Goal: Task Accomplishment & Management: Complete application form

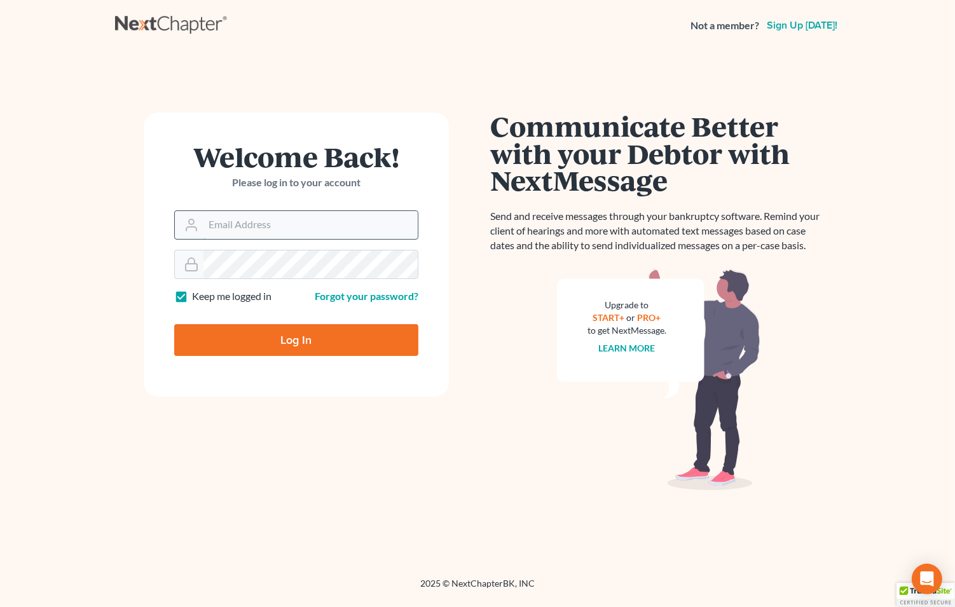
click at [282, 226] on input "Email Address" at bounding box center [311, 225] width 214 height 28
click at [270, 231] on input "Email Address" at bounding box center [311, 225] width 214 height 28
type input "[EMAIL_ADDRESS][DOMAIN_NAME]"
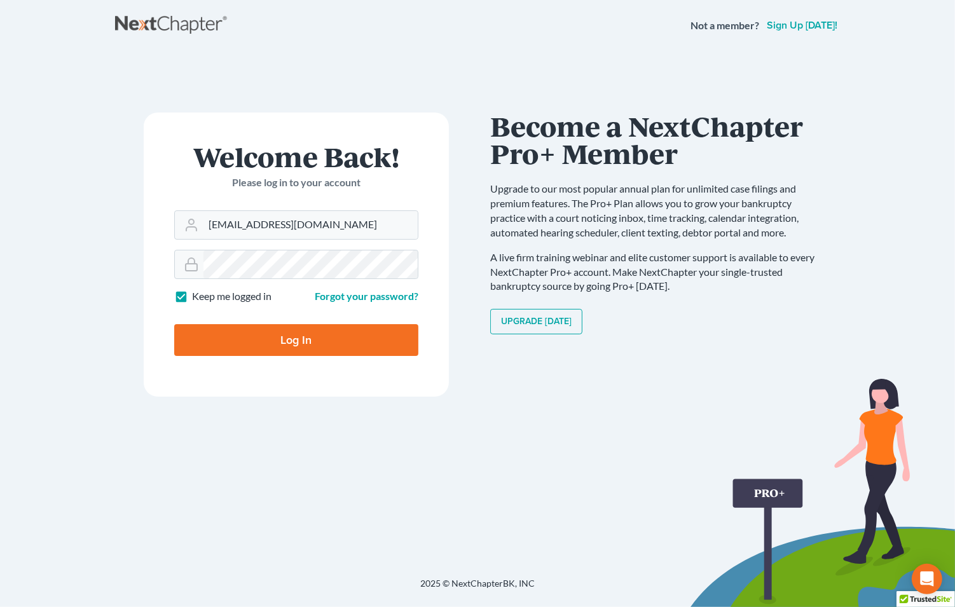
click at [284, 336] on input "Log In" at bounding box center [296, 340] width 244 height 32
type input "Thinking..."
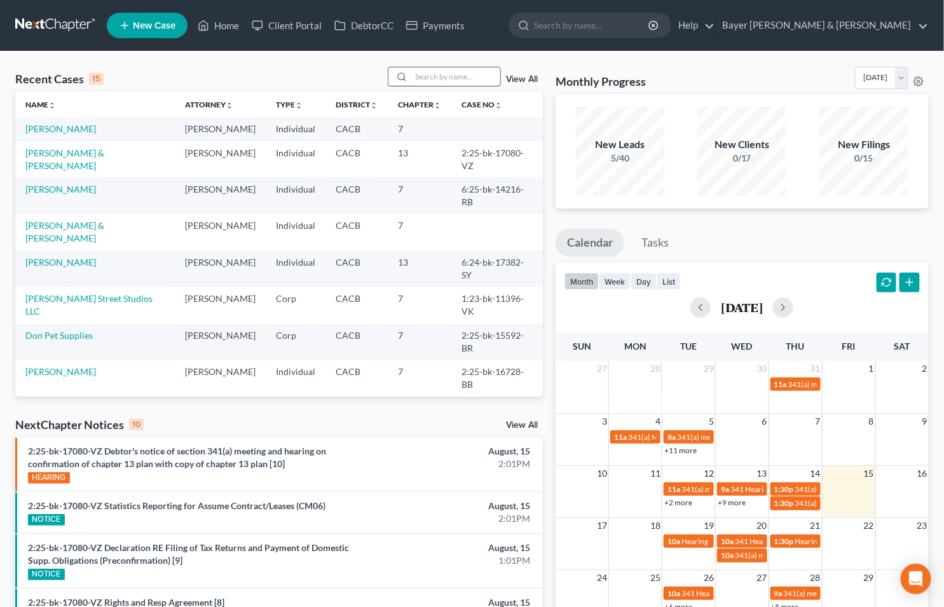
click at [450, 72] on input "search" at bounding box center [455, 76] width 89 height 18
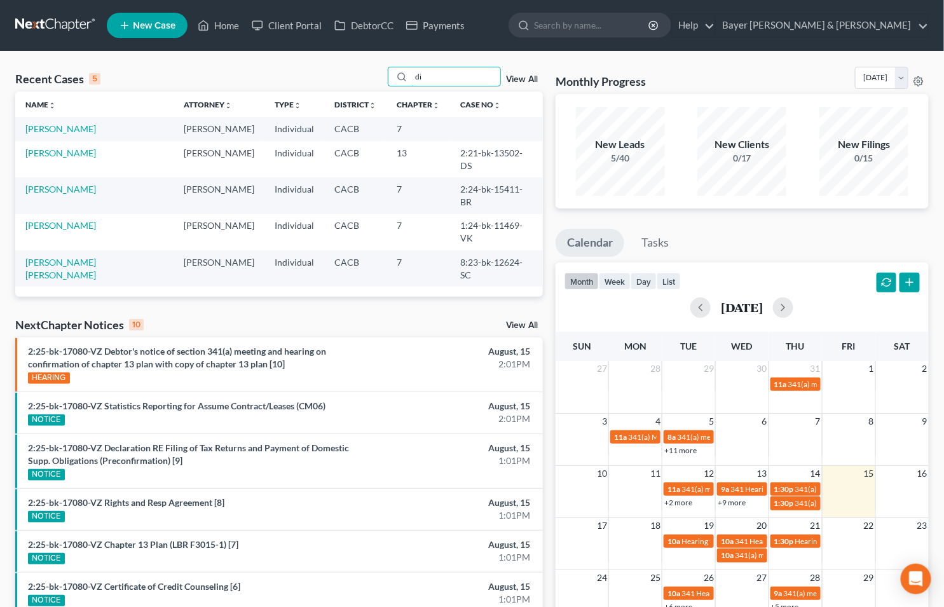
type input "d"
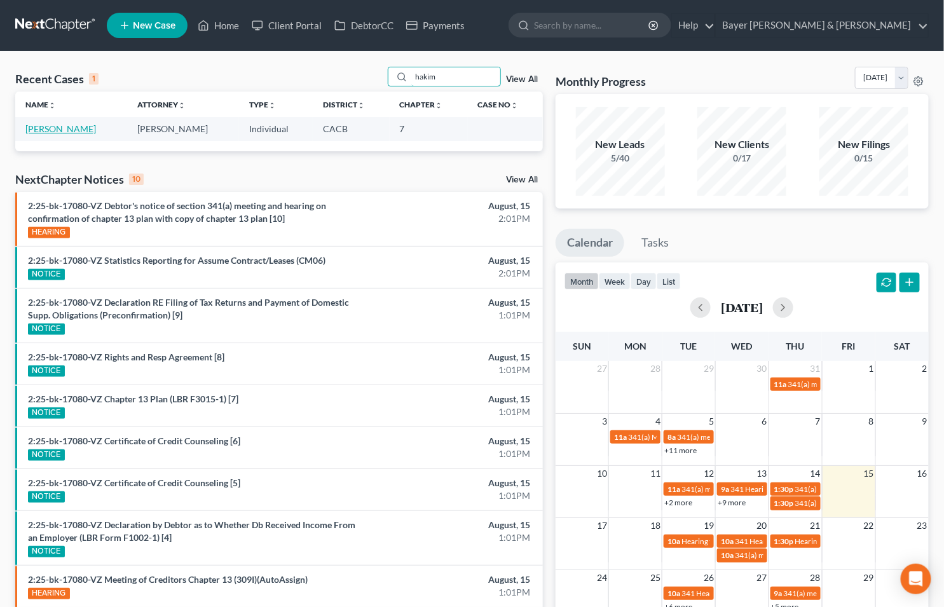
type input "hakim"
click at [61, 127] on link "Hakim, Henry" at bounding box center [60, 128] width 71 height 11
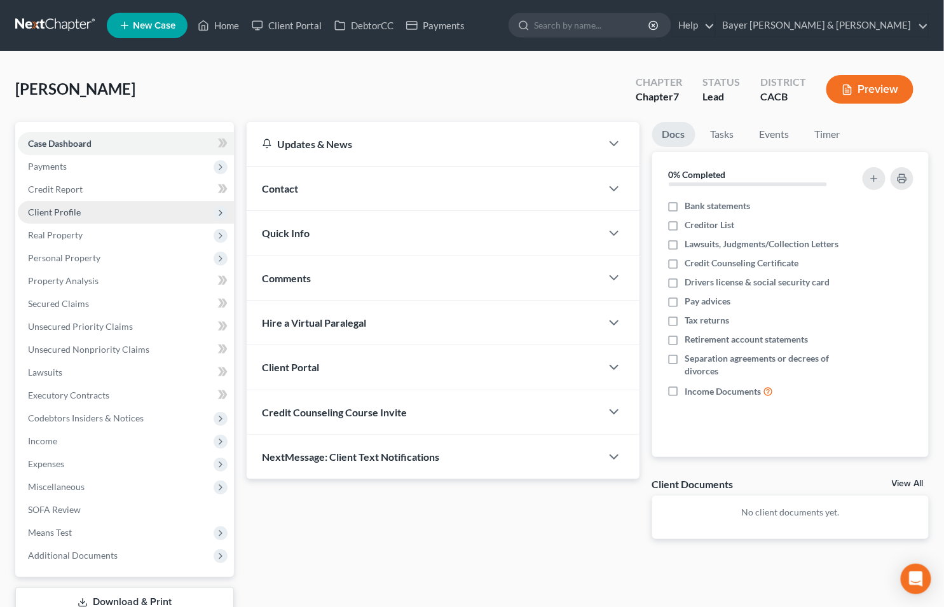
click at [78, 209] on span "Client Profile" at bounding box center [54, 212] width 53 height 11
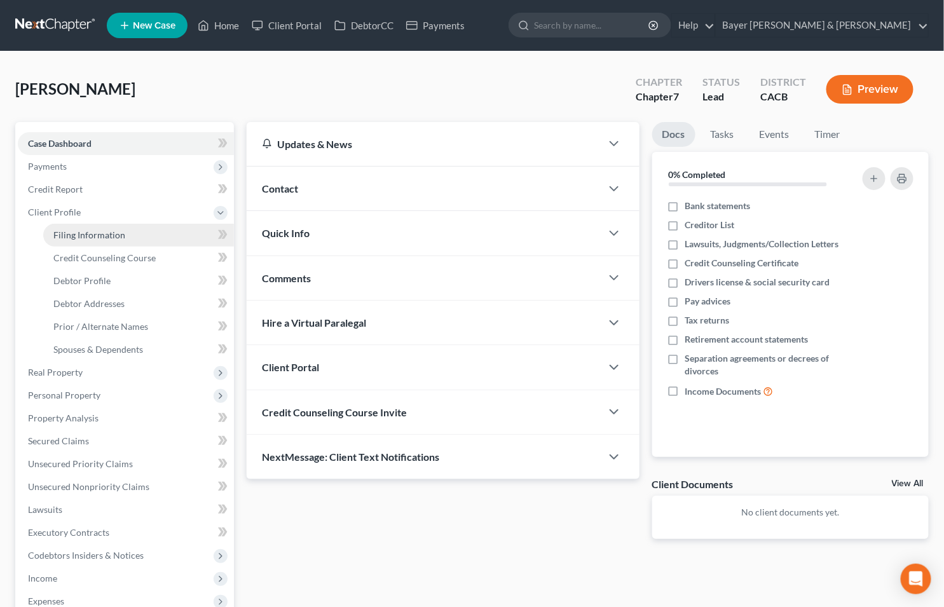
click at [103, 227] on link "Filing Information" at bounding box center [138, 235] width 191 height 23
select select "1"
select select "0"
select select "4"
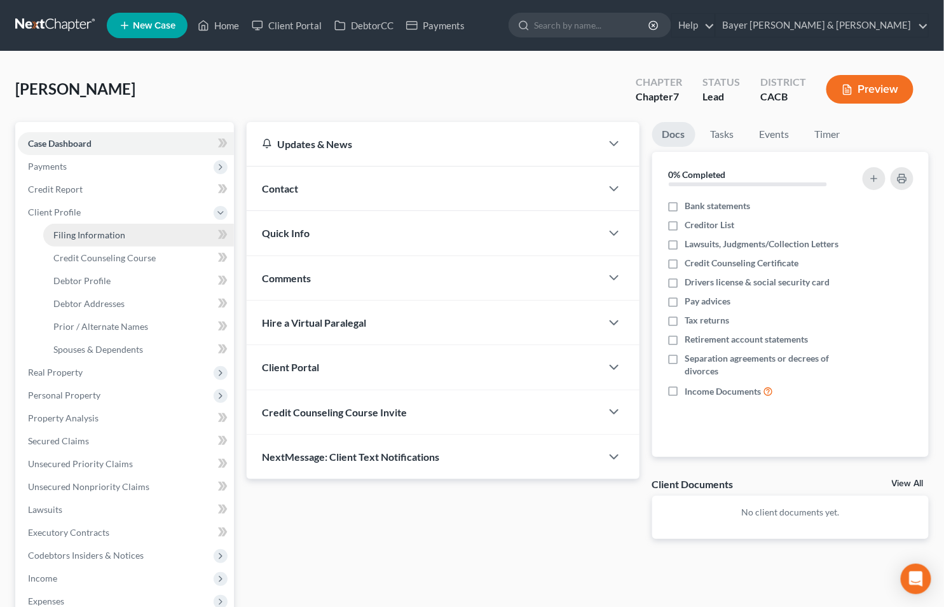
select select "0"
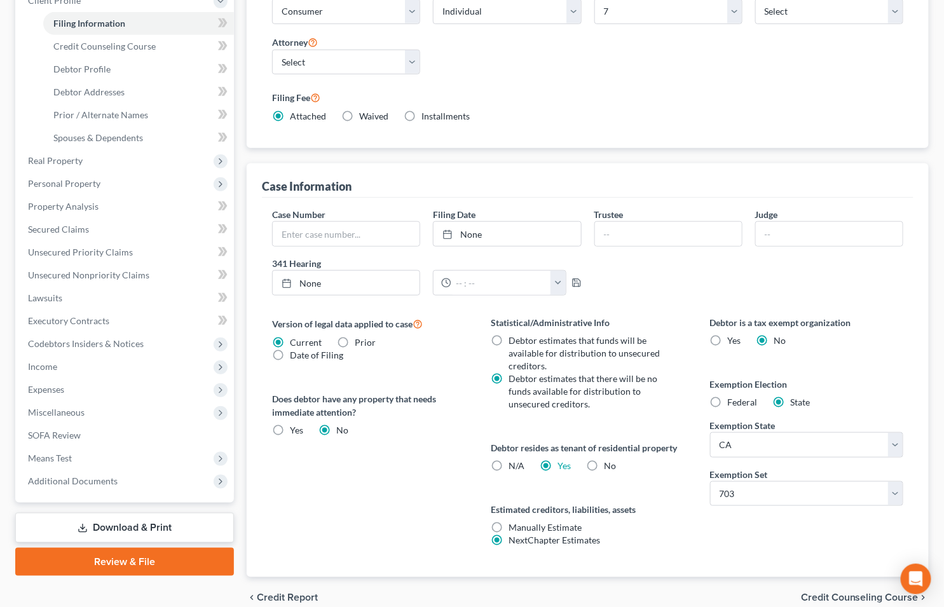
scroll to position [270, 0]
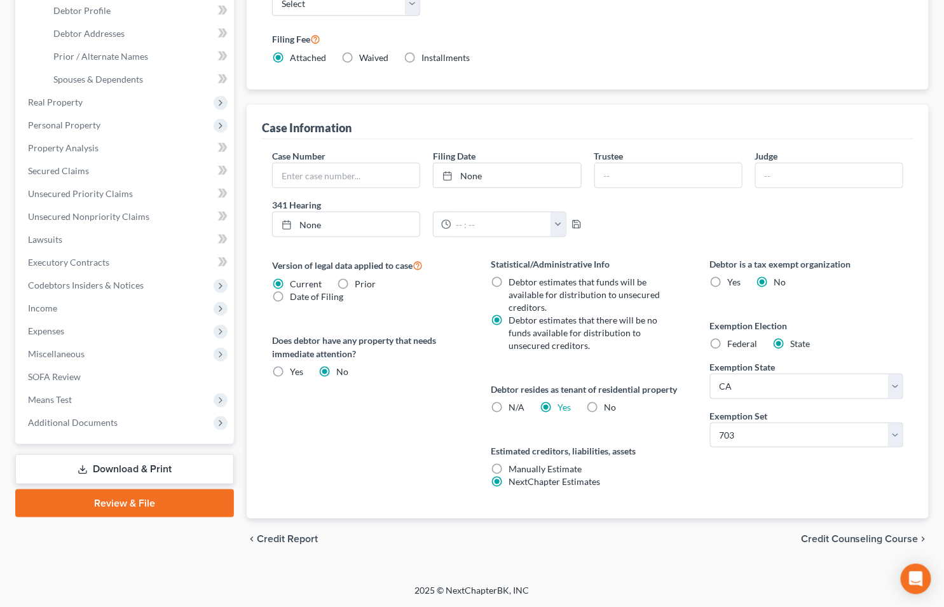
click at [825, 535] on span "Credit Counseling Course" at bounding box center [860, 539] width 118 height 10
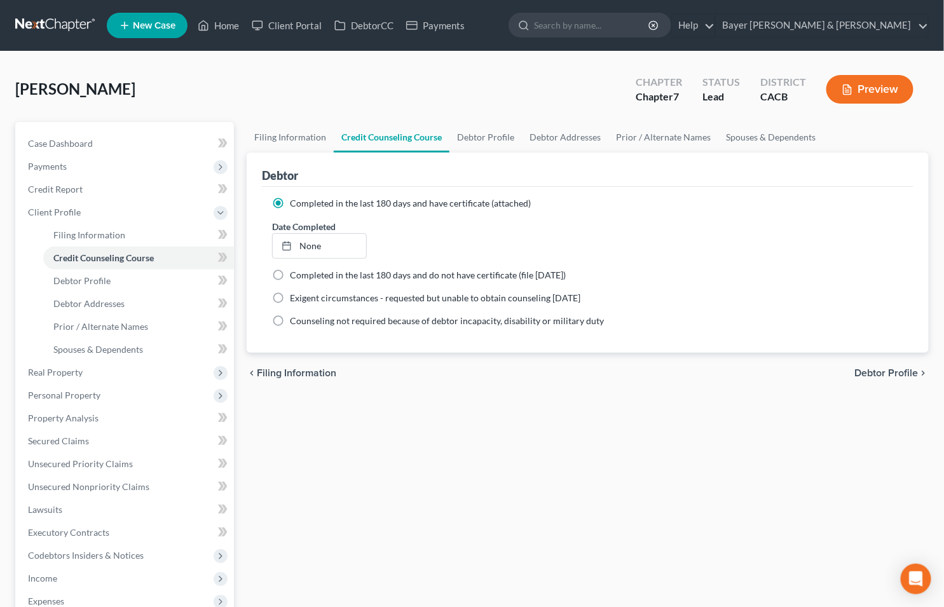
click at [869, 368] on span "Debtor Profile" at bounding box center [887, 373] width 64 height 10
select select "0"
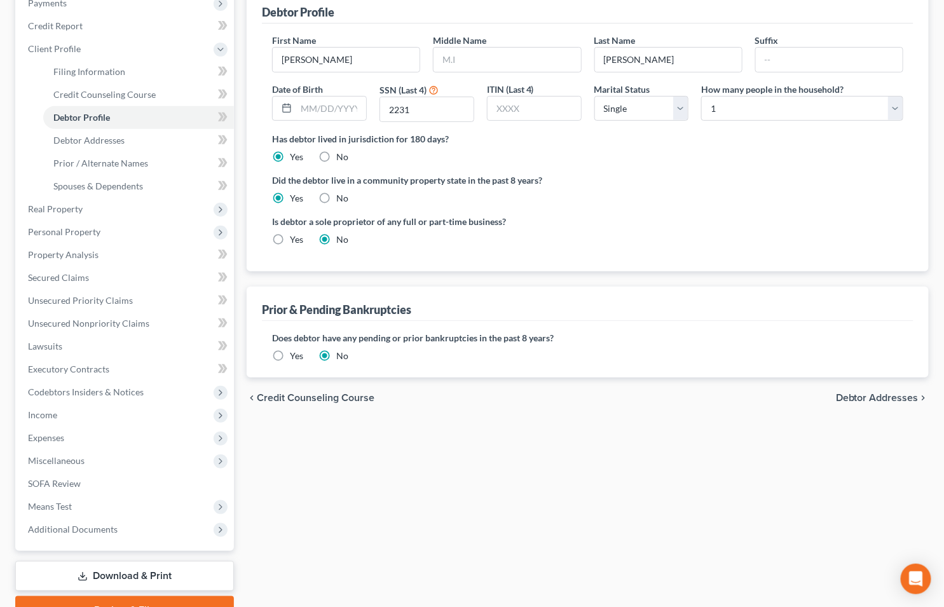
scroll to position [212, 0]
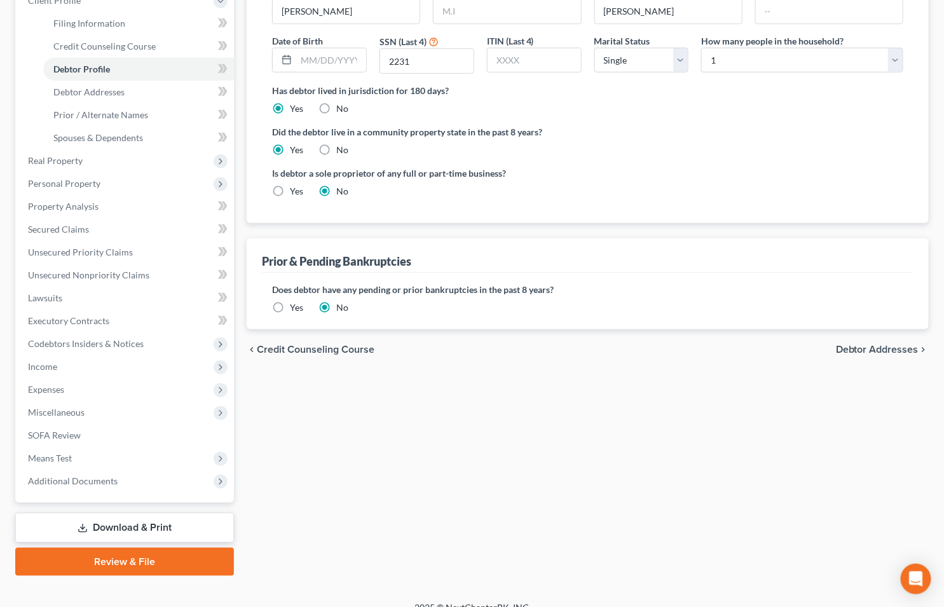
click at [888, 347] on span "Debtor Addresses" at bounding box center [877, 350] width 83 height 10
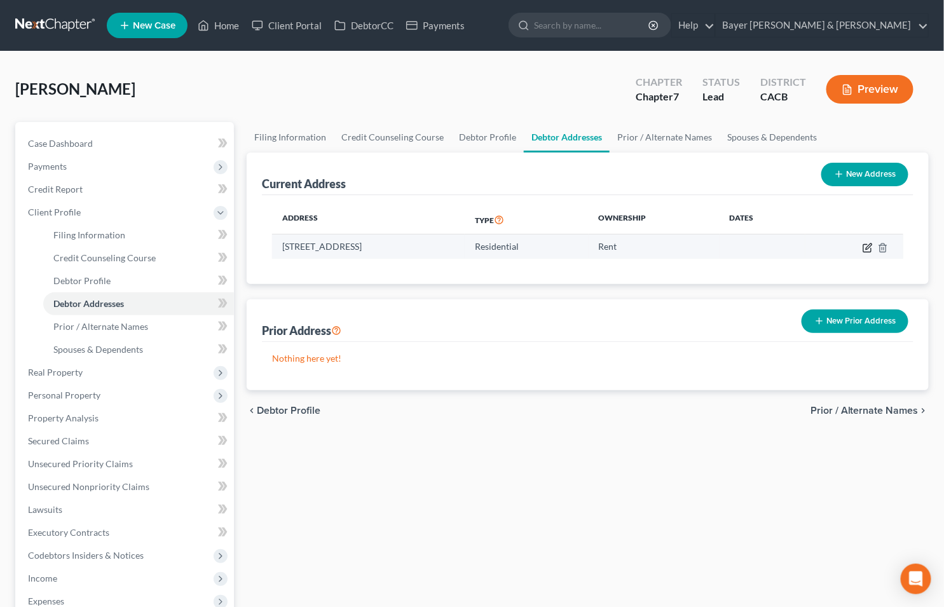
click at [869, 249] on icon "button" at bounding box center [868, 248] width 10 height 10
select select "4"
select select "0"
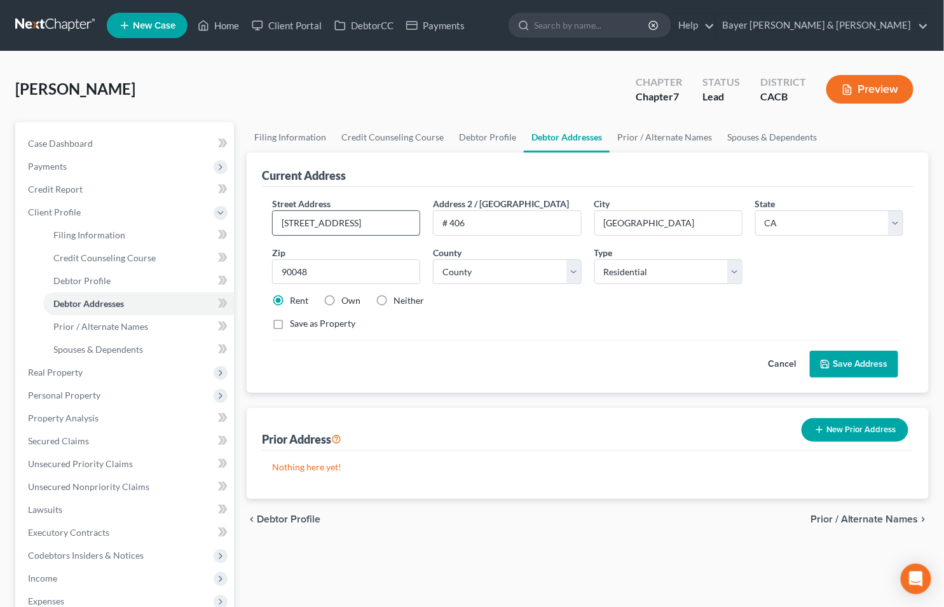
click at [403, 223] on input "8888 W 3rd Street" at bounding box center [346, 223] width 147 height 24
type input "8888 W 3rd Street #406"
click at [857, 367] on button "Save Address" at bounding box center [854, 364] width 88 height 27
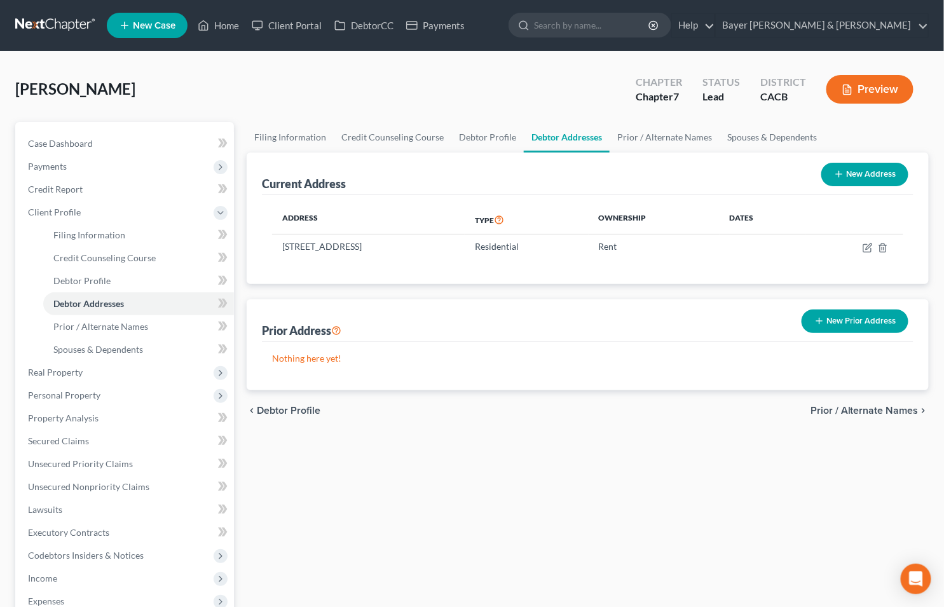
click at [848, 411] on span "Prior / Alternate Names" at bounding box center [865, 411] width 108 height 10
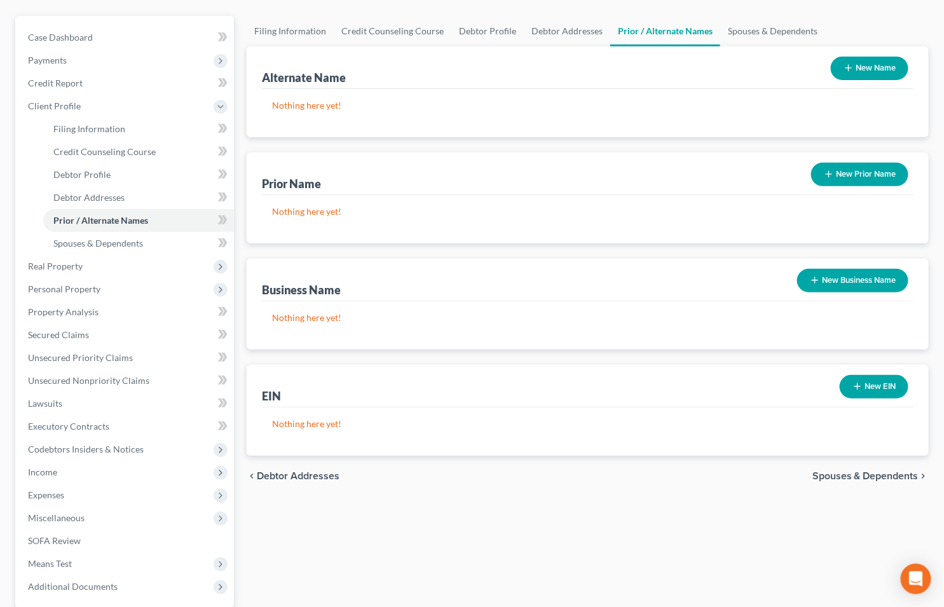
scroll to position [212, 0]
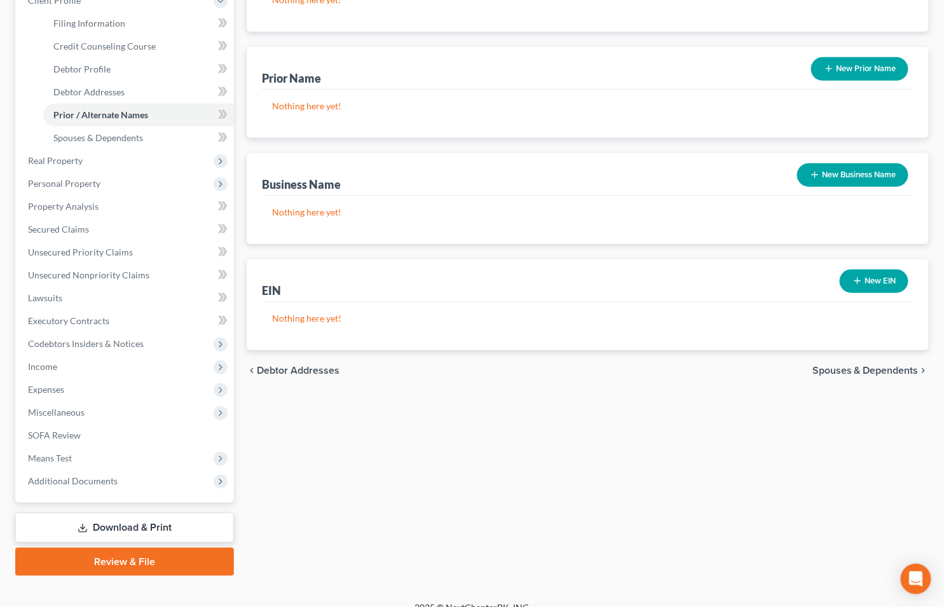
click at [846, 368] on span "Spouses & Dependents" at bounding box center [866, 371] width 106 height 10
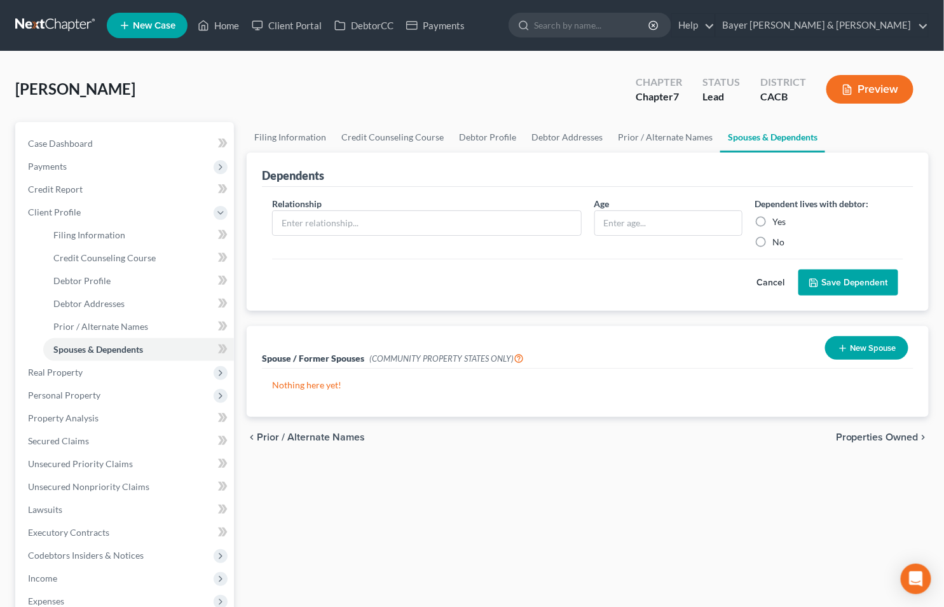
click at [777, 279] on button "Cancel" at bounding box center [771, 282] width 56 height 25
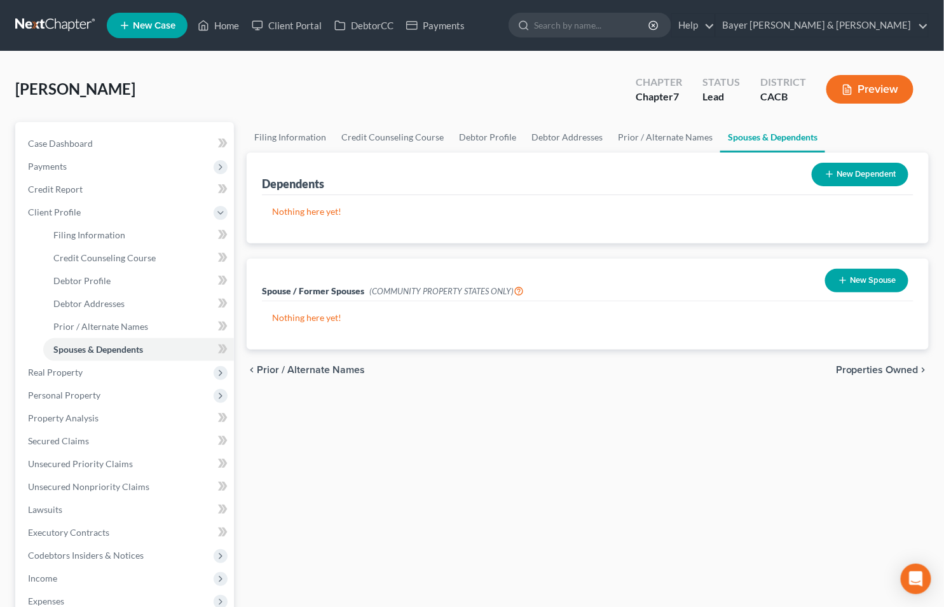
click at [871, 279] on button "New Spouse" at bounding box center [866, 281] width 83 height 24
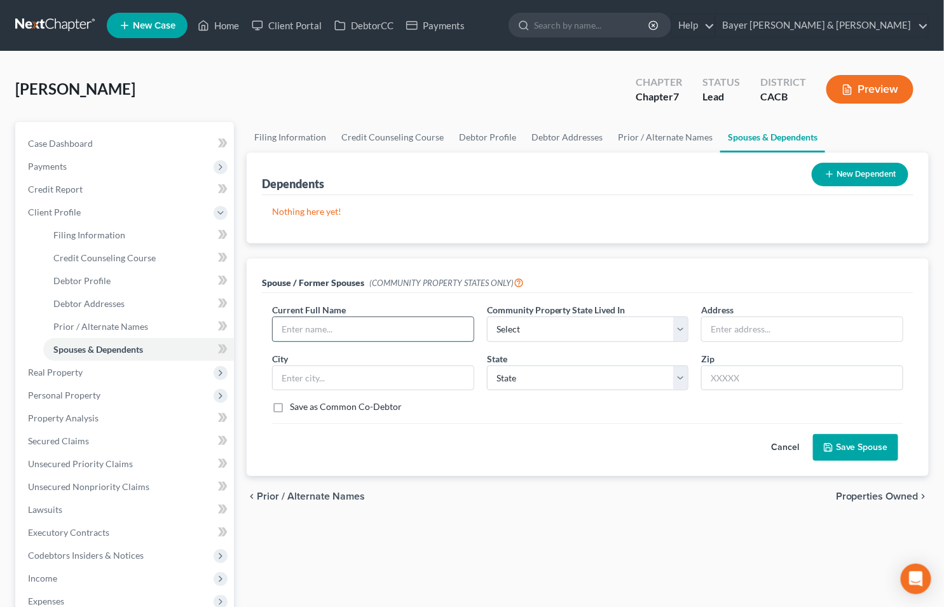
click at [357, 331] on input "text" at bounding box center [373, 329] width 201 height 24
type input "Shohreh Hakim, divorced 2022"
select select "1"
click at [487, 317] on select "Select AZ CA GU ID LA NV NM PR TX WA WI" at bounding box center [588, 329] width 202 height 25
type input "7233 Laura Ann Lane"
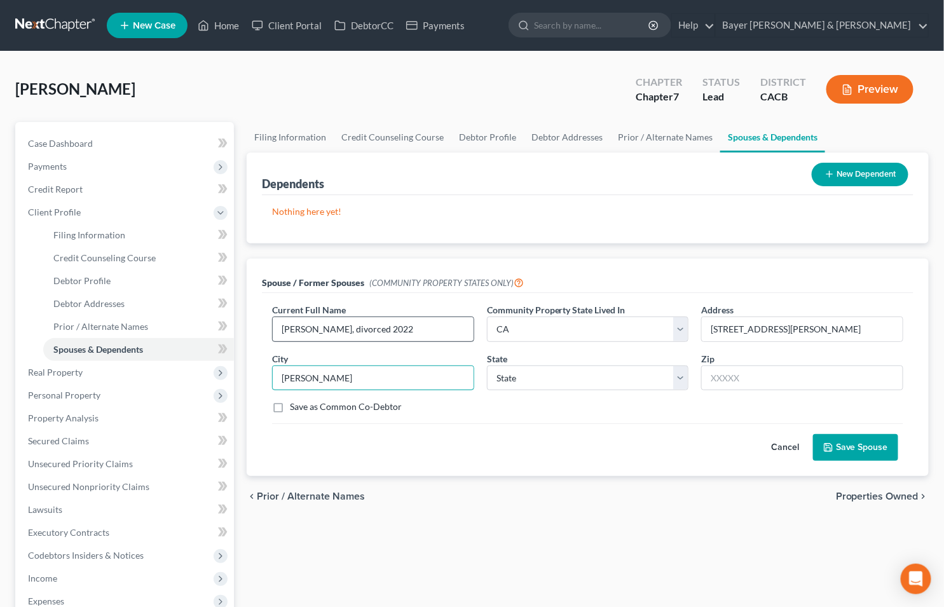
type input "Van Nuys"
select select "4"
click at [844, 439] on button "Save Spouse" at bounding box center [855, 447] width 85 height 27
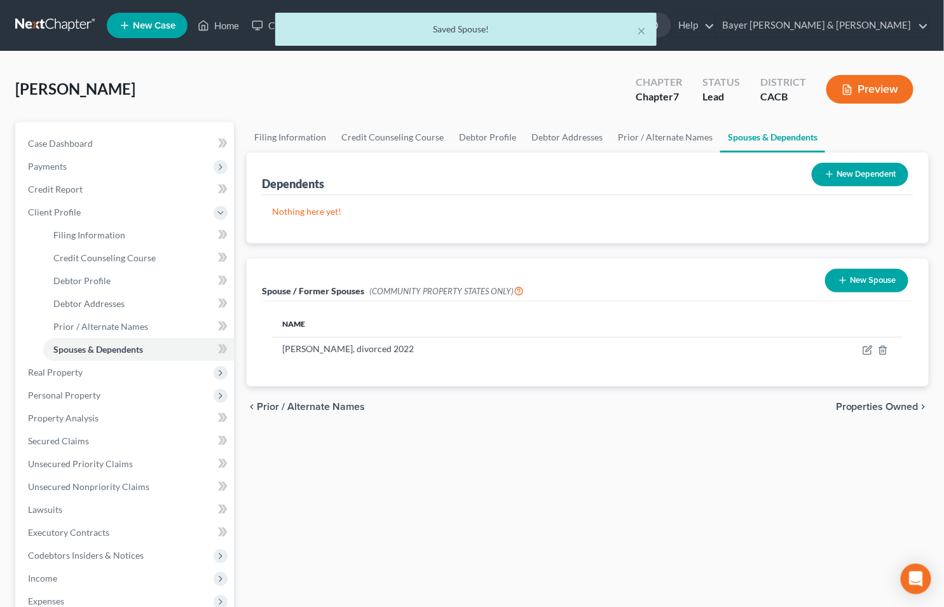
click at [854, 406] on span "Properties Owned" at bounding box center [877, 407] width 83 height 10
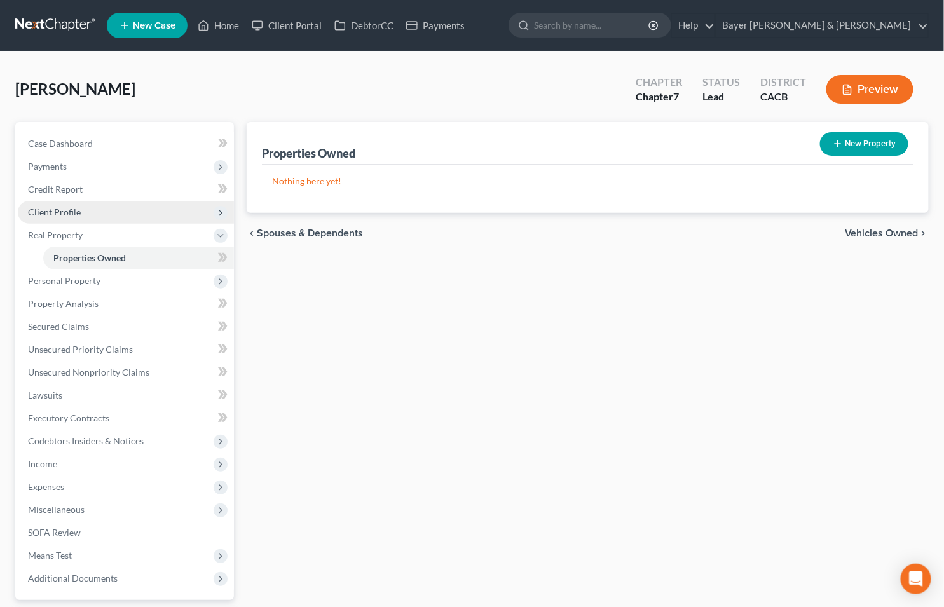
click at [105, 209] on span "Client Profile" at bounding box center [126, 212] width 216 height 23
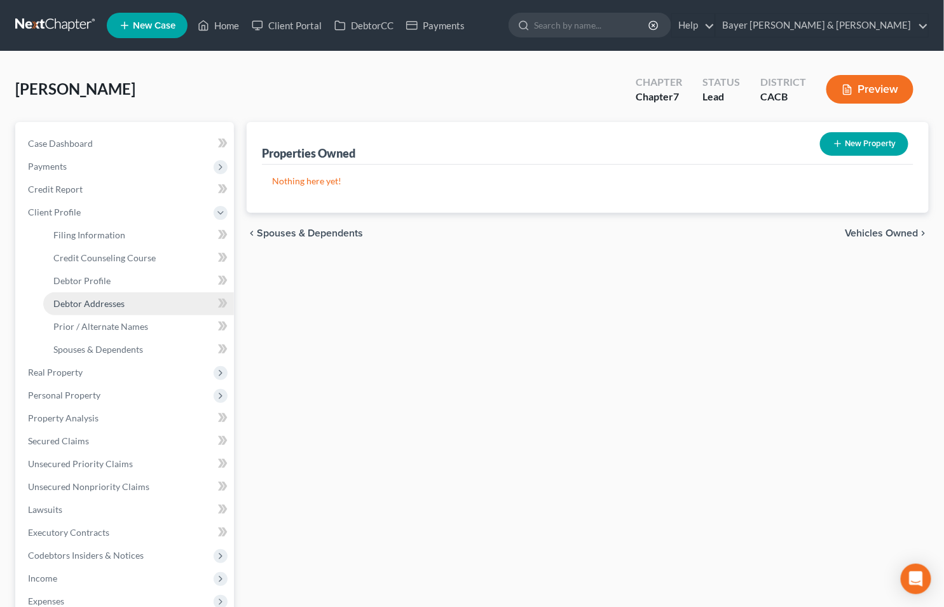
click at [105, 303] on span "Debtor Addresses" at bounding box center [88, 303] width 71 height 11
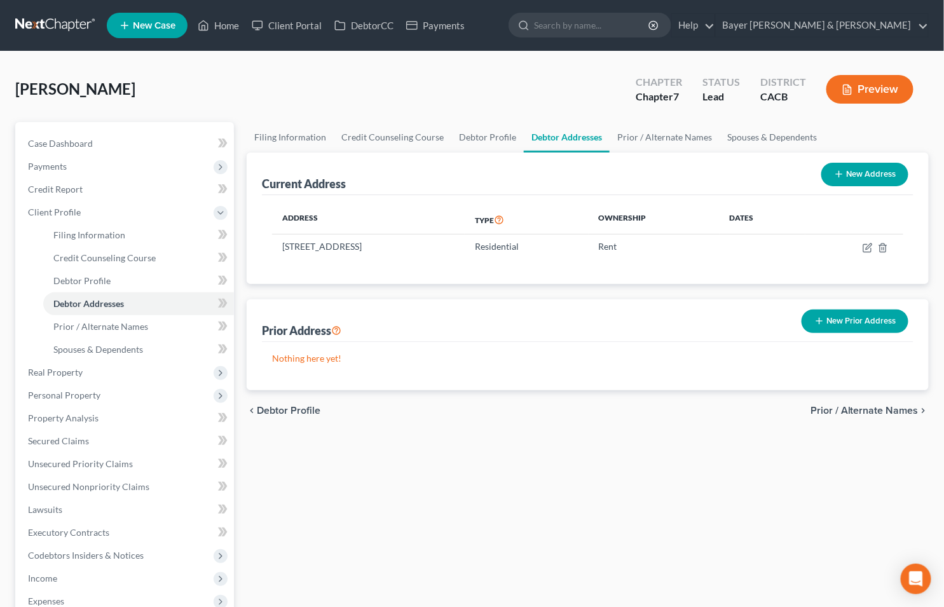
click at [844, 321] on button "New Prior Address" at bounding box center [855, 322] width 107 height 24
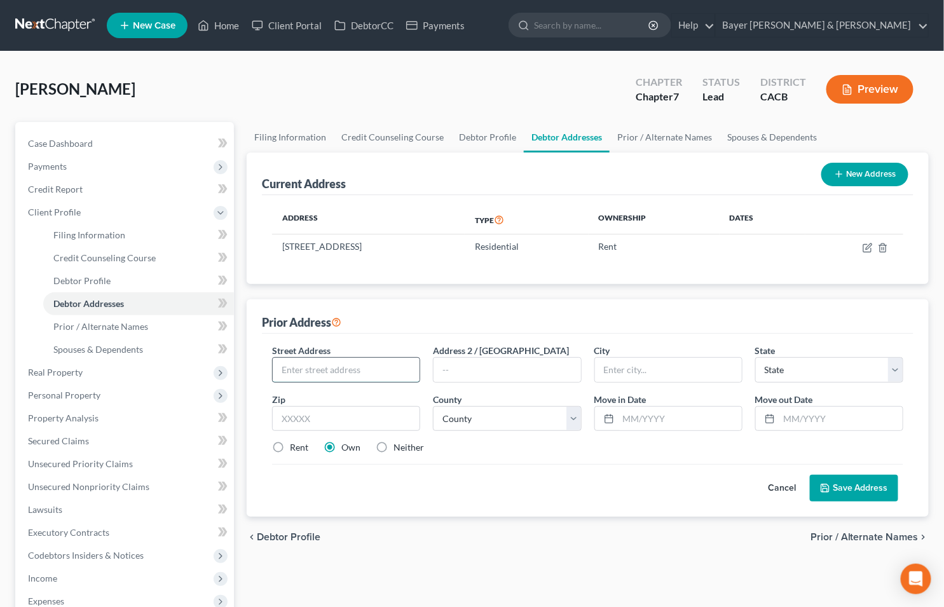
click at [312, 369] on input "text" at bounding box center [346, 370] width 147 height 24
type input "131 N Hamilton Drive"
type input "Beverly Hills"
select select "4"
type input "90211"
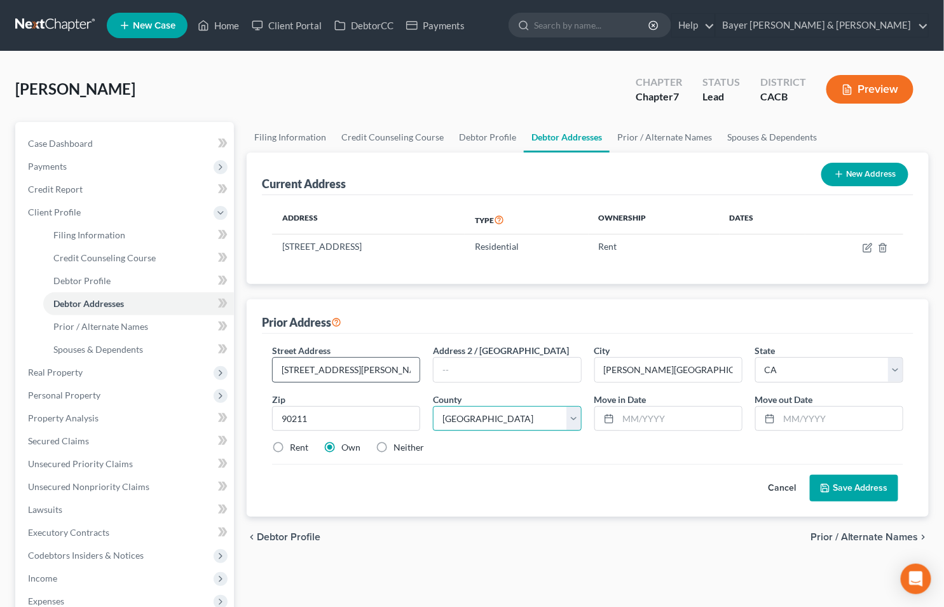
select select "18"
type input "1"
type input "01/01/2022"
type input "09/30/2024"
click at [834, 485] on button "Save Address" at bounding box center [854, 488] width 88 height 27
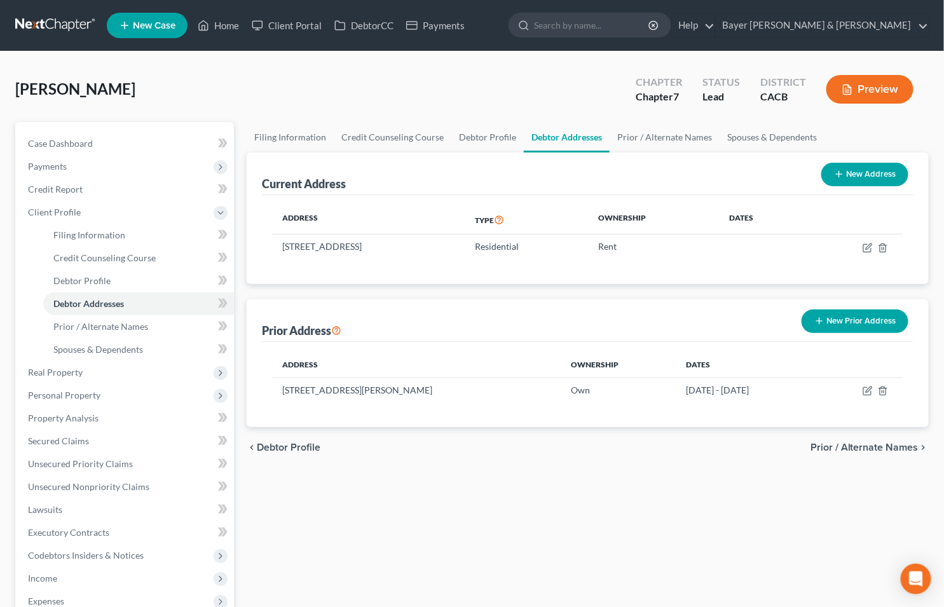
click at [825, 443] on span "Prior / Alternate Names" at bounding box center [865, 448] width 108 height 10
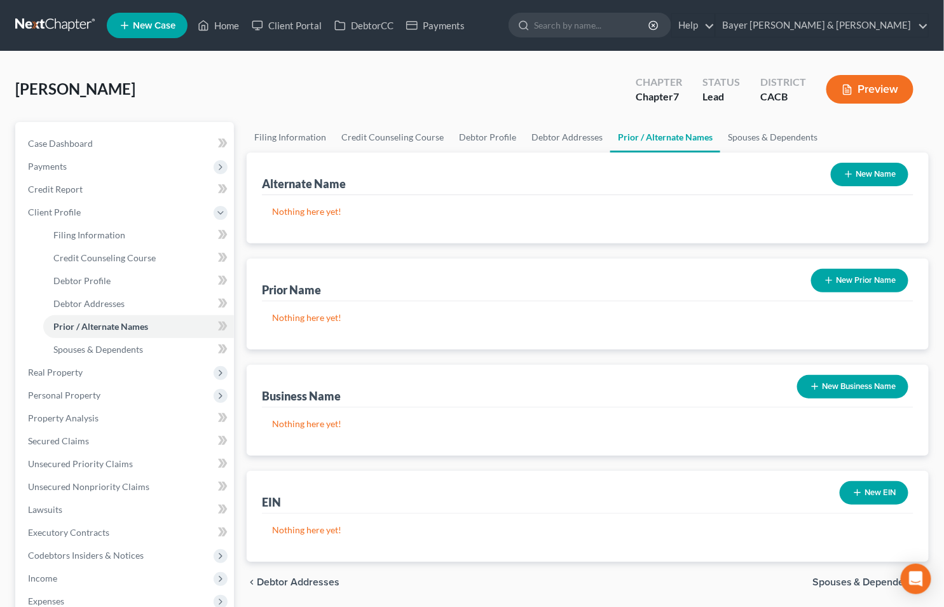
click at [843, 583] on span "Spouses & Dependents" at bounding box center [866, 582] width 106 height 10
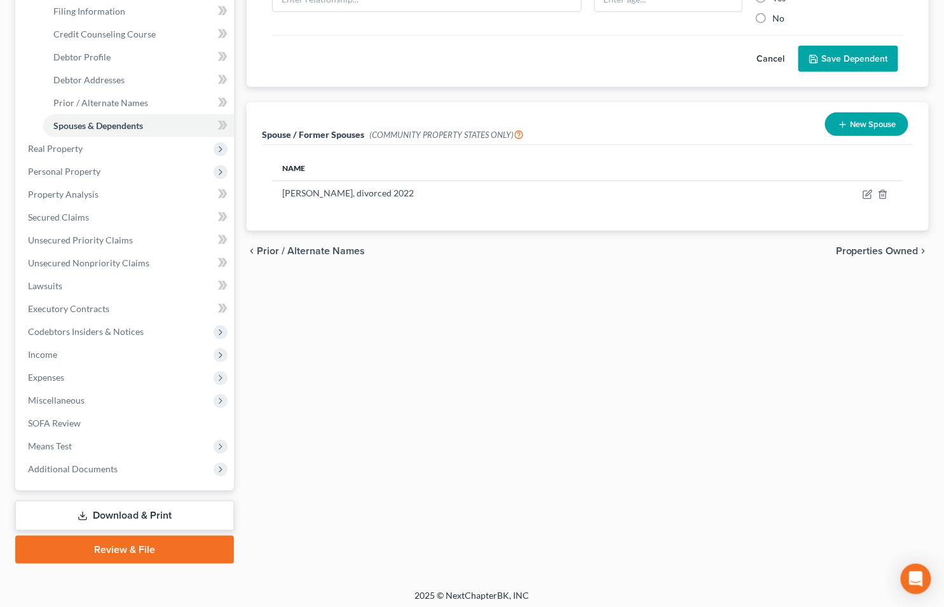
scroll to position [227, 0]
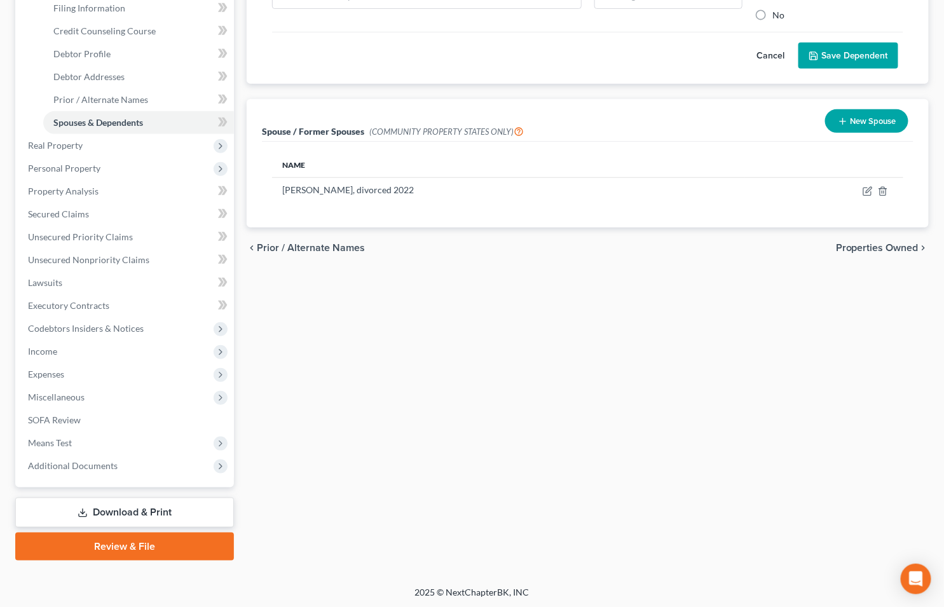
click at [838, 244] on span "Properties Owned" at bounding box center [877, 248] width 83 height 10
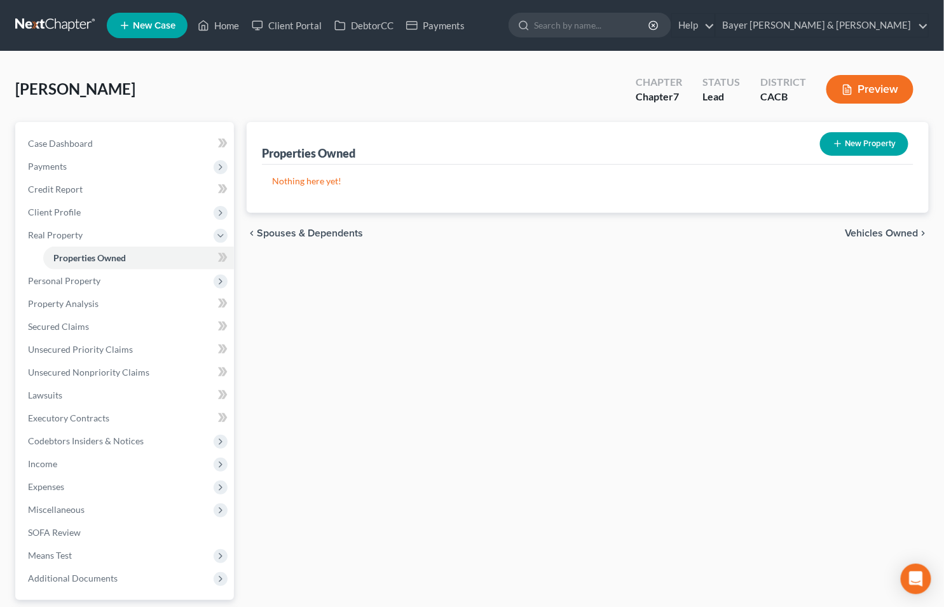
click at [899, 234] on span "Vehicles Owned" at bounding box center [882, 233] width 74 height 10
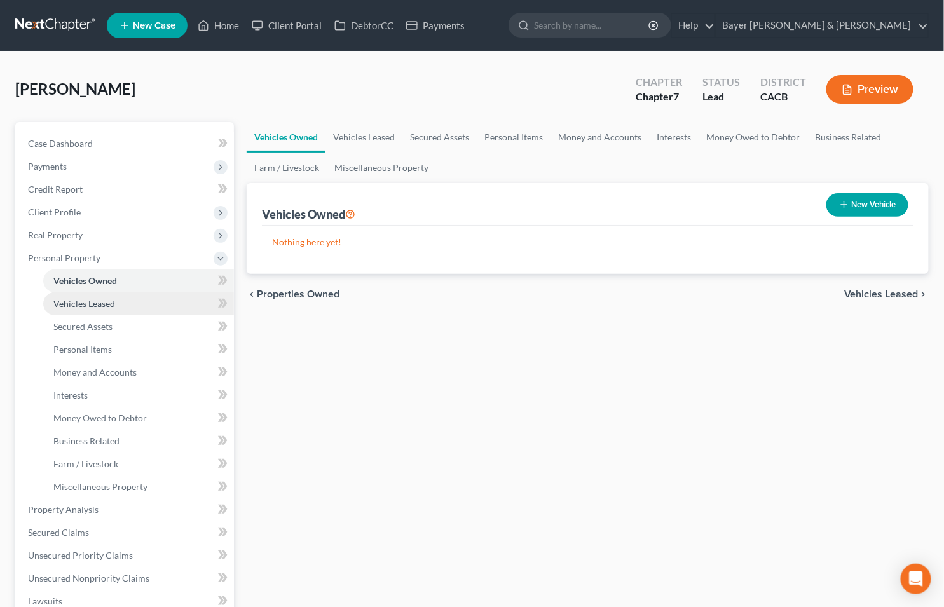
click at [113, 308] on link "Vehicles Leased" at bounding box center [138, 304] width 191 height 23
click at [111, 278] on span "Vehicles Owned" at bounding box center [85, 280] width 64 height 11
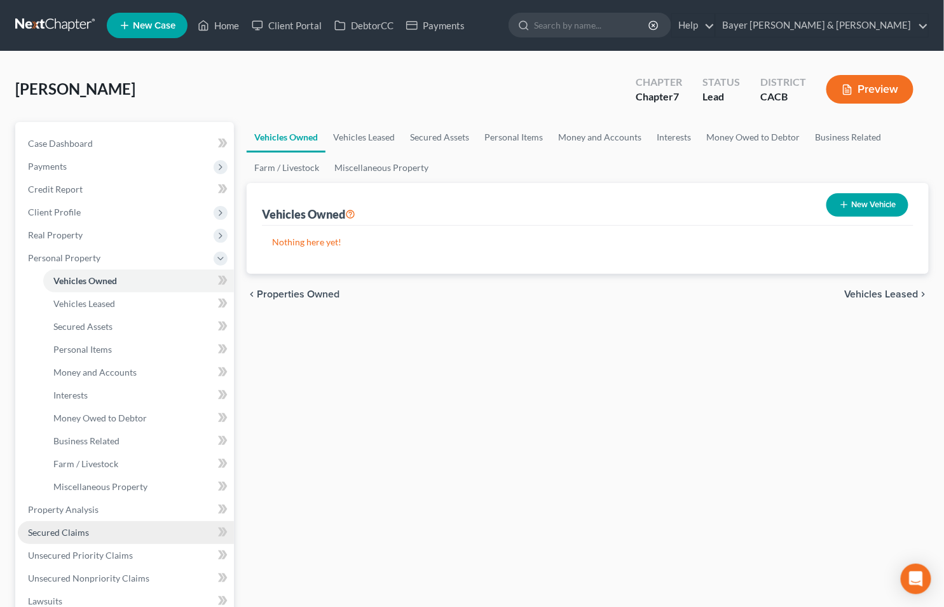
click at [79, 532] on span "Secured Claims" at bounding box center [58, 532] width 61 height 11
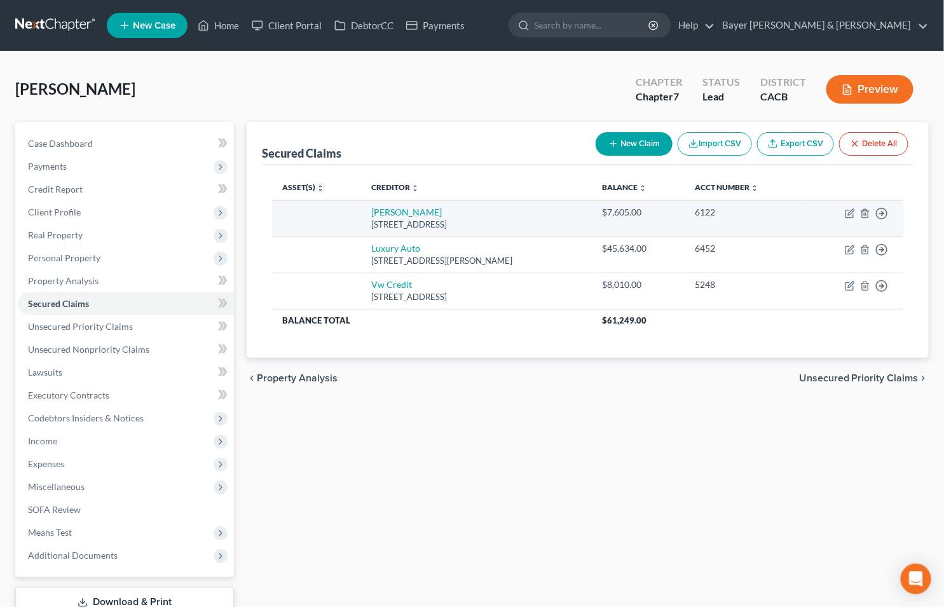
click at [850, 218] on td "Move to E Move to F Move to G Move to Notice Only" at bounding box center [854, 218] width 99 height 36
click at [853, 214] on icon "button" at bounding box center [850, 214] width 10 height 10
select select "31"
select select "0"
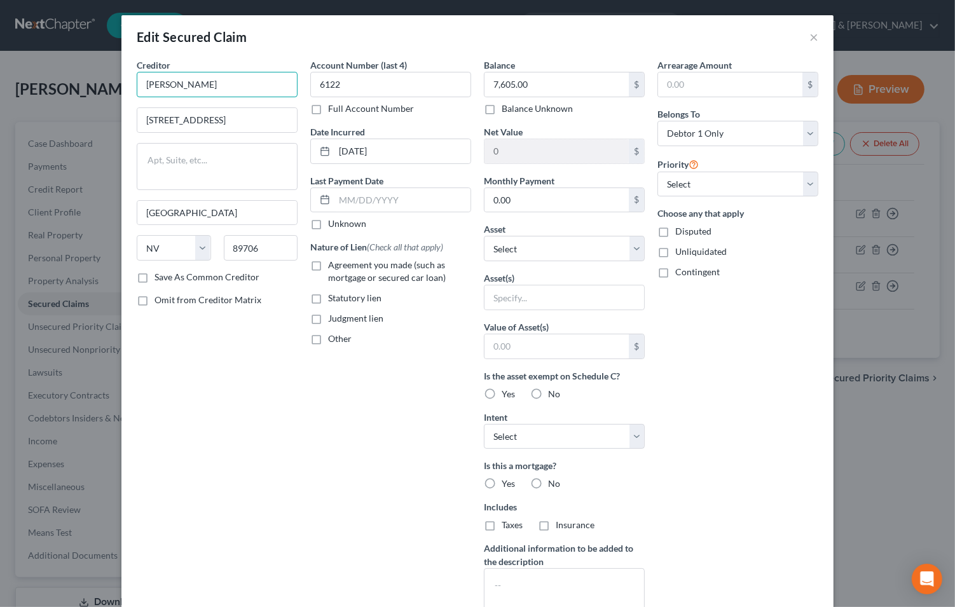
click at [214, 89] on input "Harley David" at bounding box center [217, 84] width 161 height 25
type input "Harley Davidson"
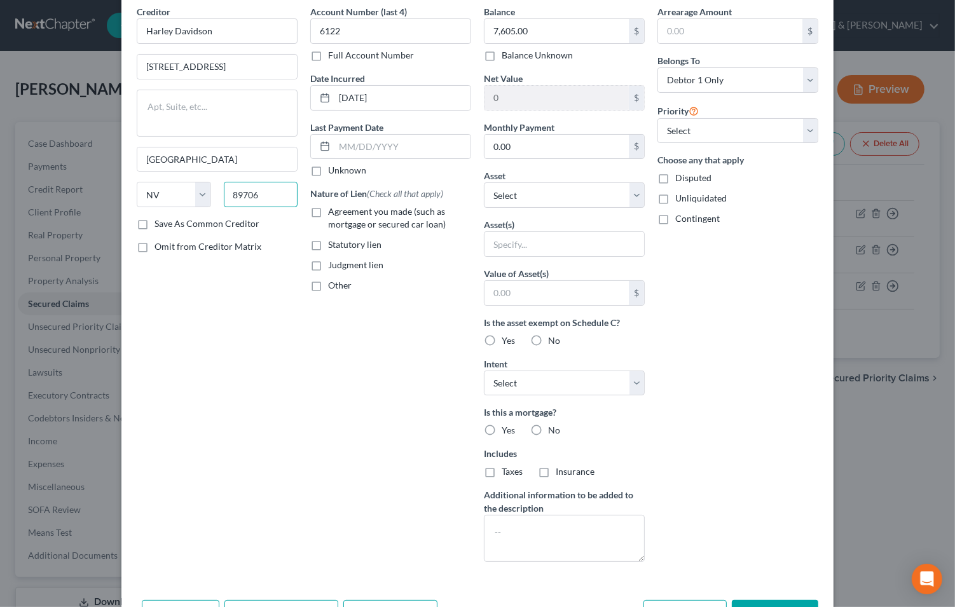
scroll to position [135, 0]
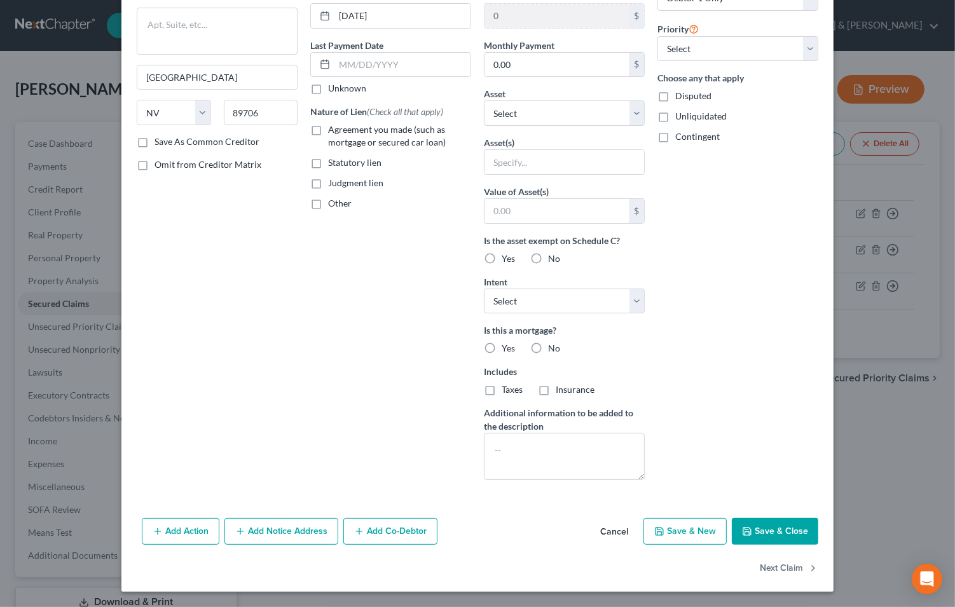
drag, startPoint x: 797, startPoint y: 536, endPoint x: 787, endPoint y: 530, distance: 12.5
click at [797, 536] on button "Save & Close" at bounding box center [775, 531] width 86 height 27
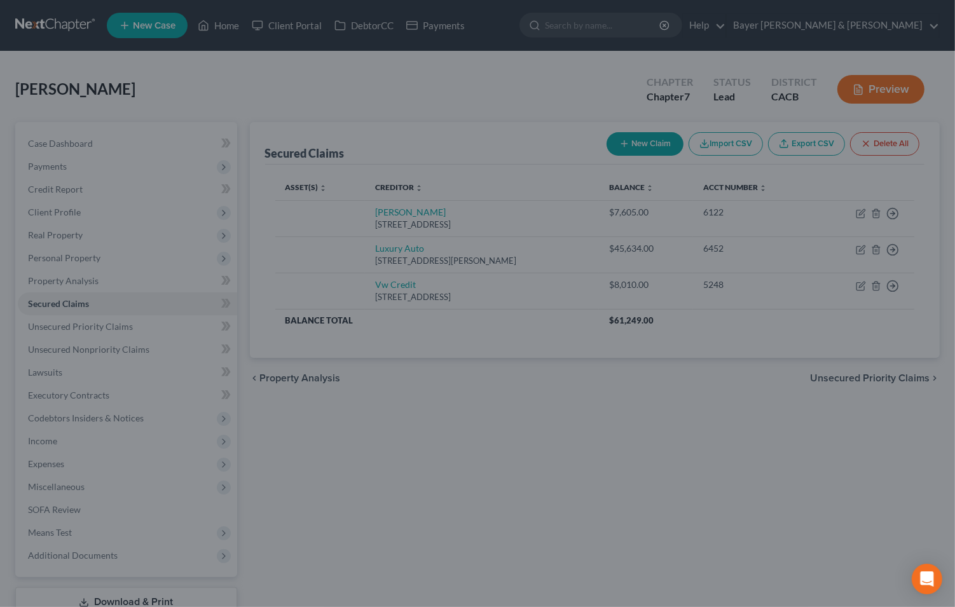
type input "0"
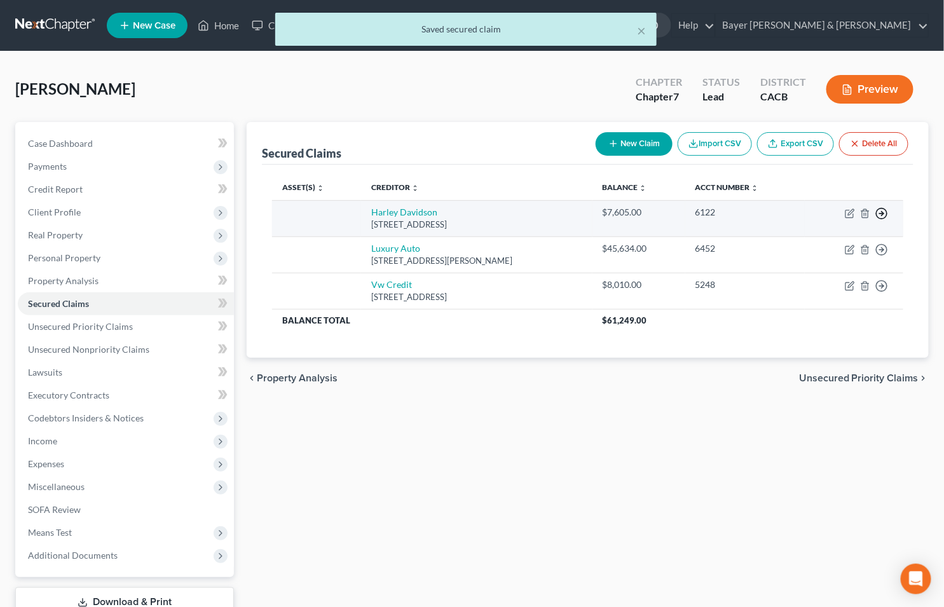
click at [883, 217] on icon "button" at bounding box center [882, 213] width 13 height 13
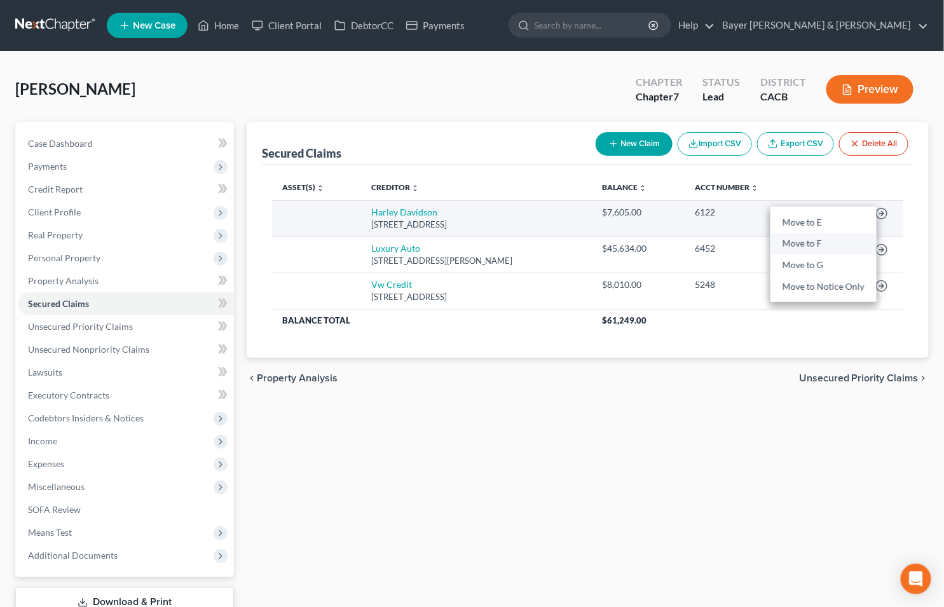
click at [797, 244] on link "Move to F" at bounding box center [824, 244] width 106 height 22
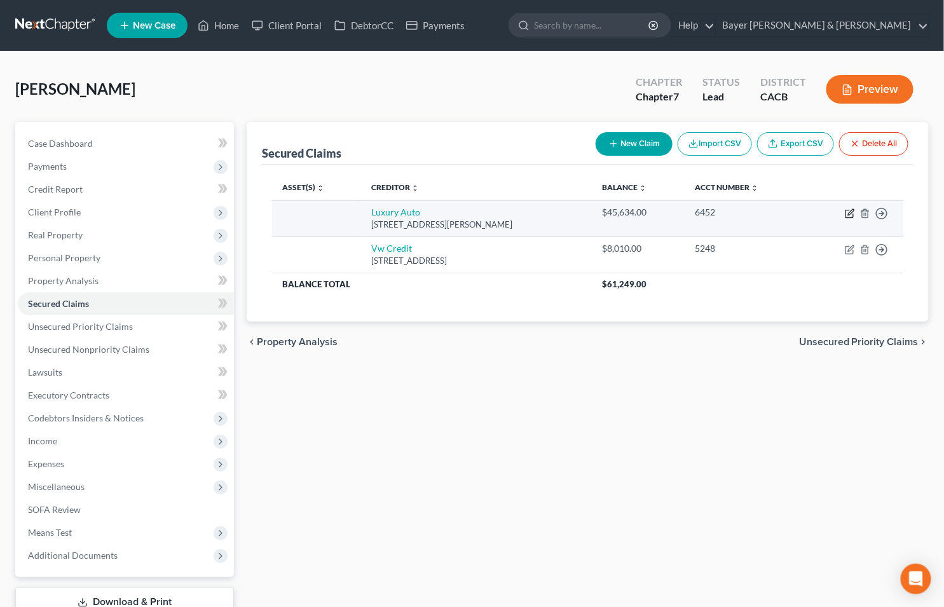
click at [849, 214] on icon "button" at bounding box center [851, 212] width 6 height 6
select select "4"
select select "0"
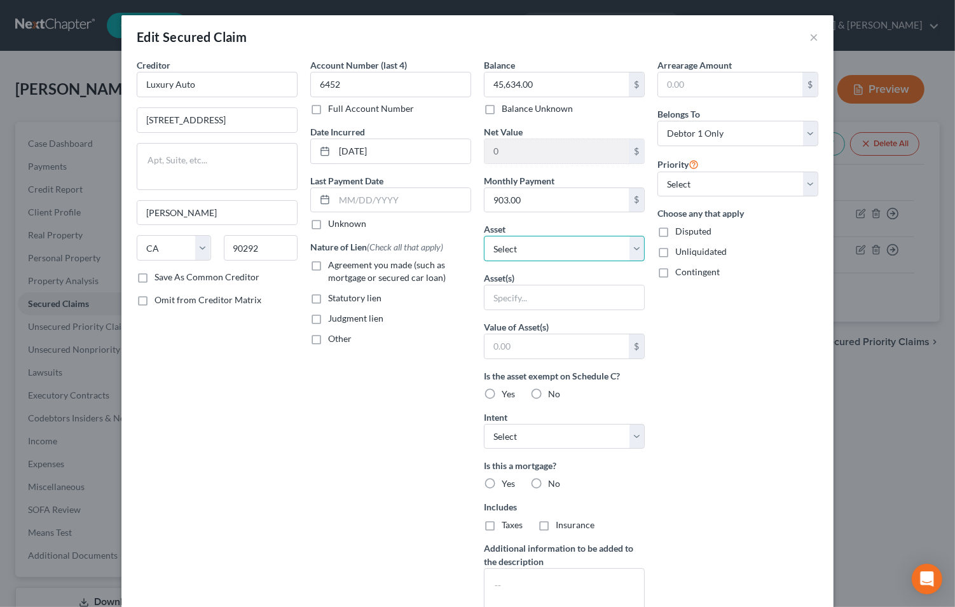
click at [630, 245] on select "Select Other Multiple Assets" at bounding box center [564, 248] width 161 height 25
click at [810, 32] on button "×" at bounding box center [814, 36] width 9 height 15
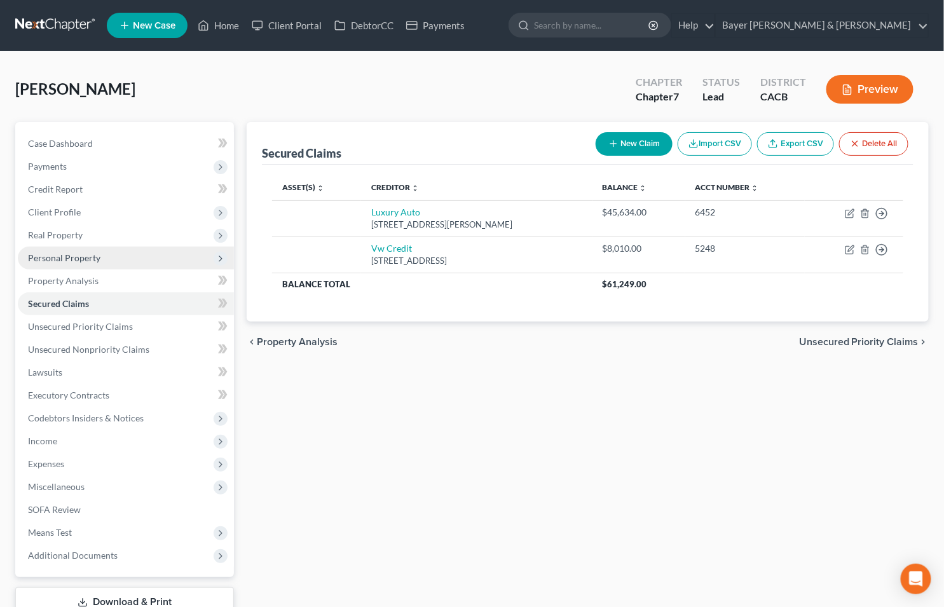
click at [93, 252] on span "Personal Property" at bounding box center [64, 257] width 72 height 11
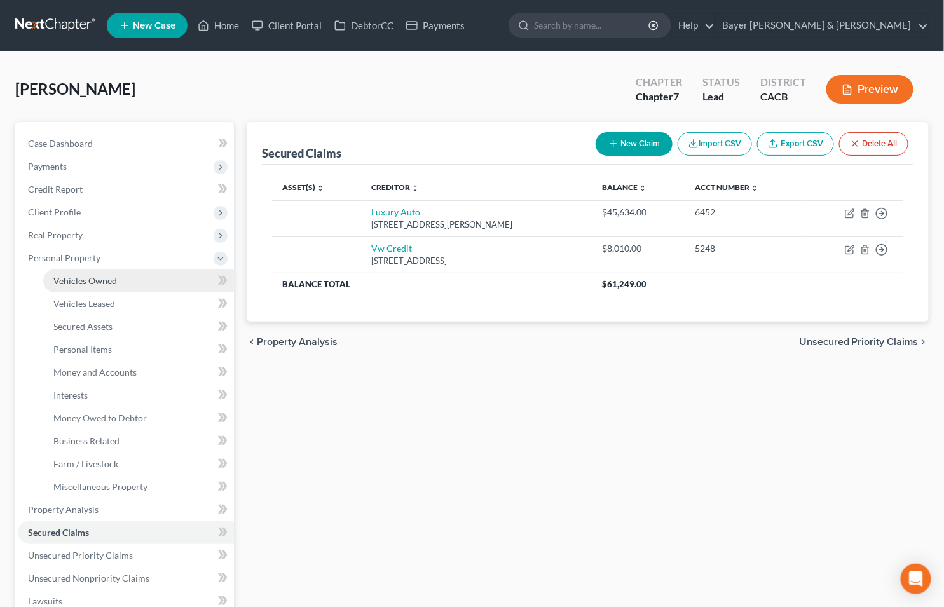
click at [135, 280] on link "Vehicles Owned" at bounding box center [138, 281] width 191 height 23
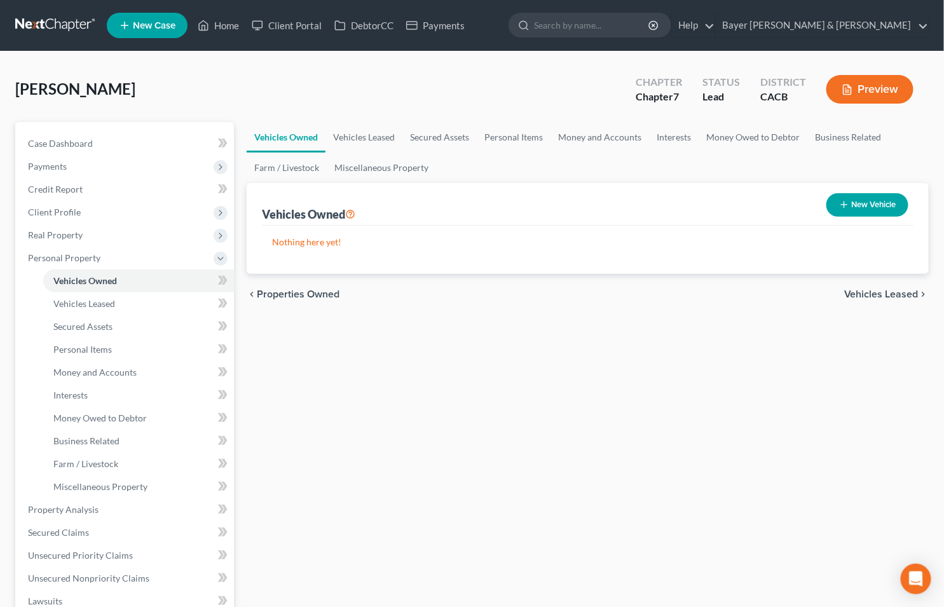
click at [860, 204] on button "New Vehicle" at bounding box center [868, 205] width 82 height 24
select select "0"
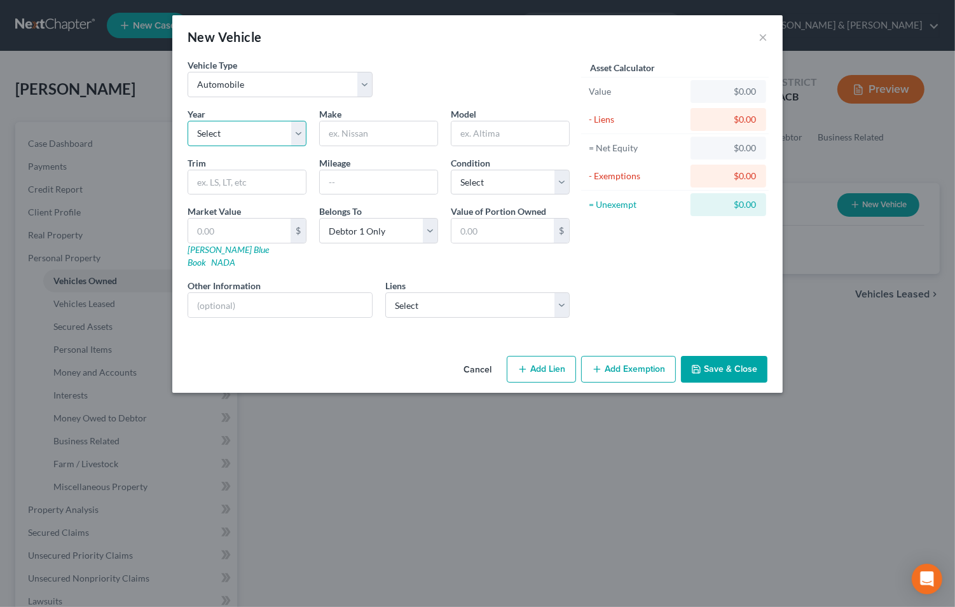
click at [301, 134] on select "Select 2026 2025 2024 2023 2022 2021 2020 2019 2018 2017 2016 2015 2014 2013 20…" at bounding box center [247, 133] width 119 height 25
select select "6"
click at [188, 121] on select "Select 2026 2025 2024 2023 2022 2021 2020 2019 2018 2017 2016 2015 2014 2013 20…" at bounding box center [247, 133] width 119 height 25
click at [409, 130] on input "text" at bounding box center [379, 133] width 118 height 24
type input "Mercedes Benz"
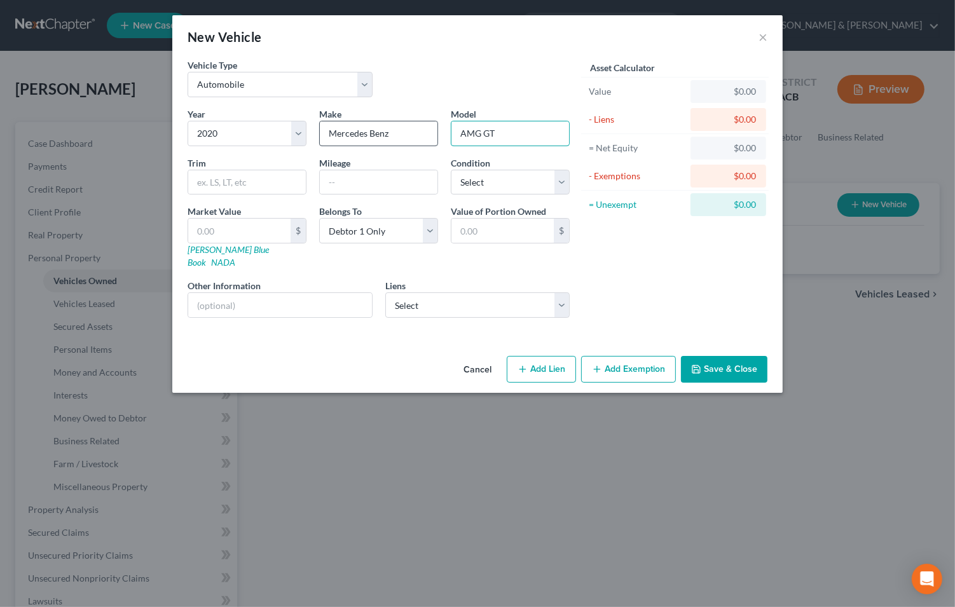
type input "AMG GT"
click at [332, 293] on input "text" at bounding box center [280, 305] width 184 height 24
type input "Leased vehicle"
click at [566, 293] on select "Select Luxury Auto - $45,634.00 Vw Credit - $8,010.00" at bounding box center [477, 305] width 185 height 25
select select "0"
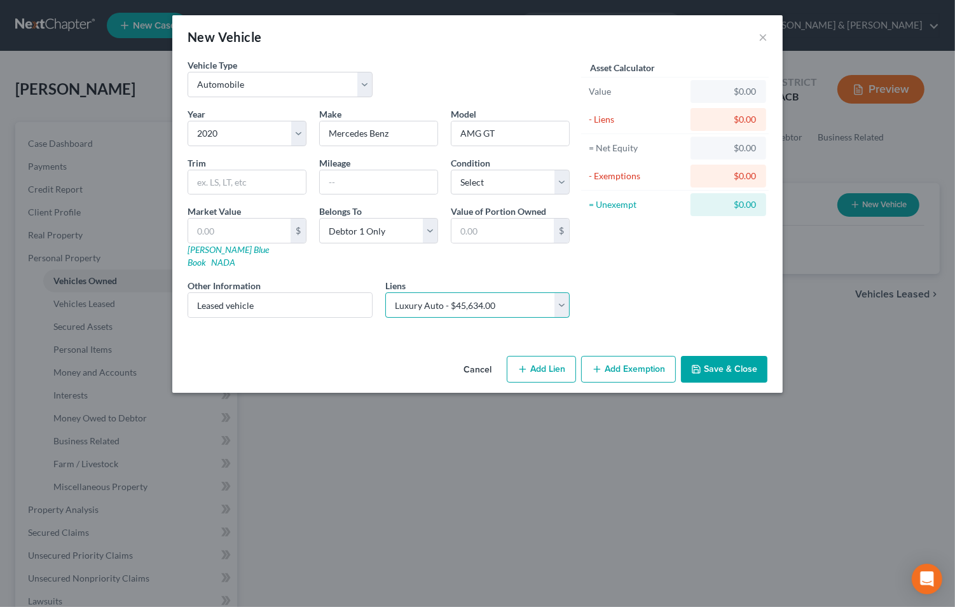
click at [385, 293] on select "Select Luxury Auto - $45,634.00 Vw Credit - $8,010.00" at bounding box center [477, 305] width 185 height 25
select select
select select "4"
select select "0"
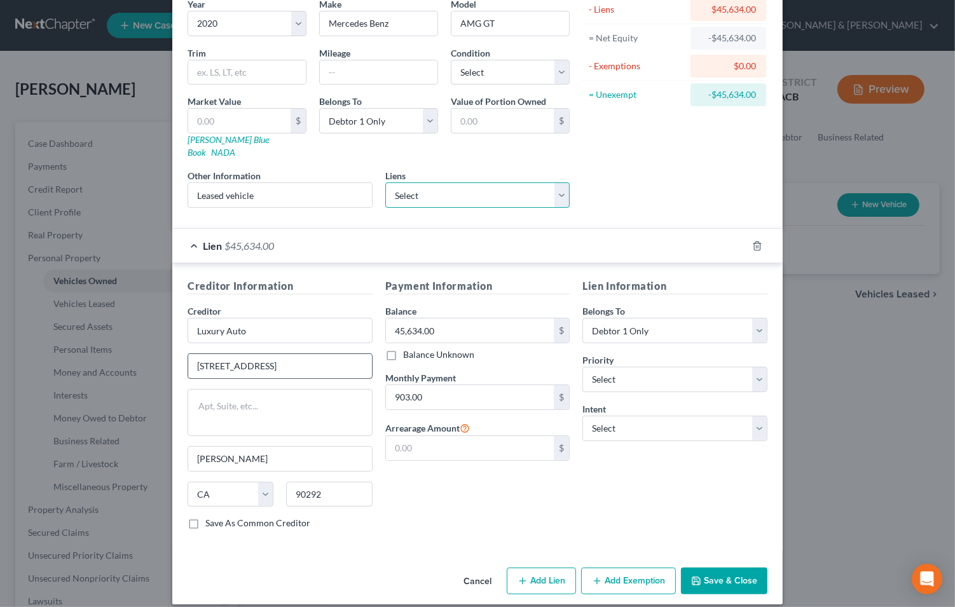
scroll to position [111, 0]
click at [708, 567] on button "Save & Close" at bounding box center [724, 580] width 86 height 27
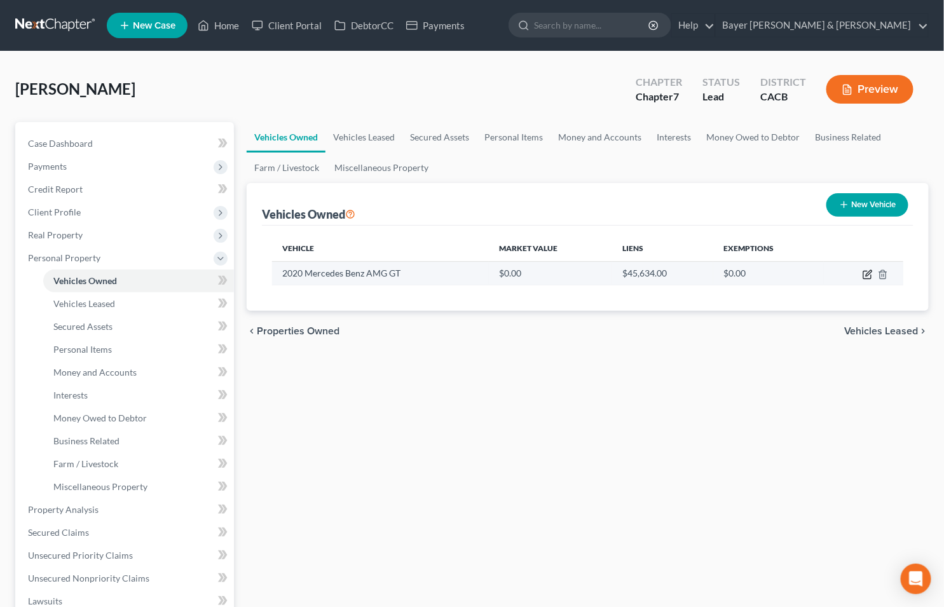
click at [866, 275] on icon "button" at bounding box center [868, 275] width 10 height 10
select select "0"
select select "6"
select select "0"
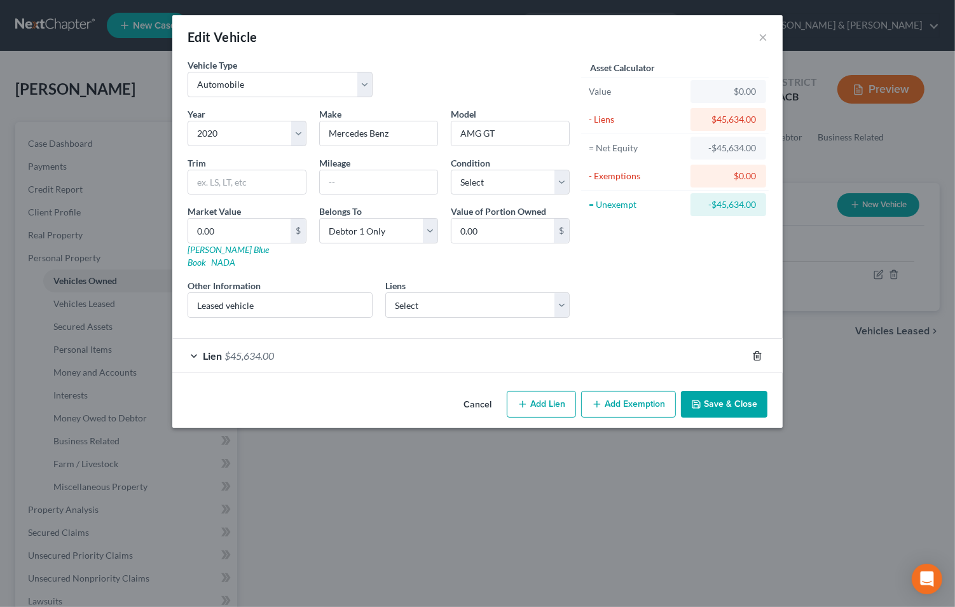
click at [755, 351] on icon "button" at bounding box center [757, 356] width 10 height 10
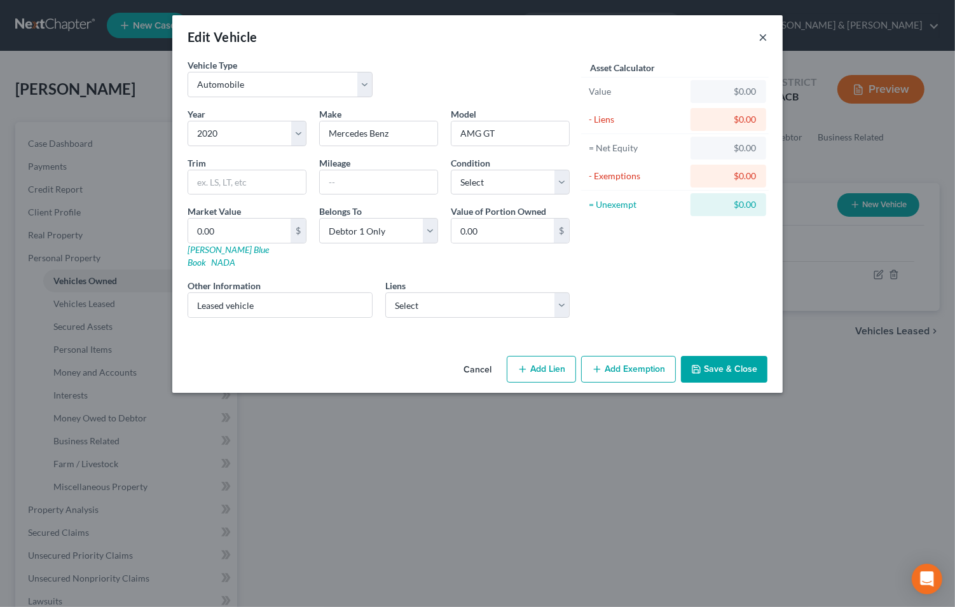
click at [759, 40] on button "×" at bounding box center [763, 36] width 9 height 15
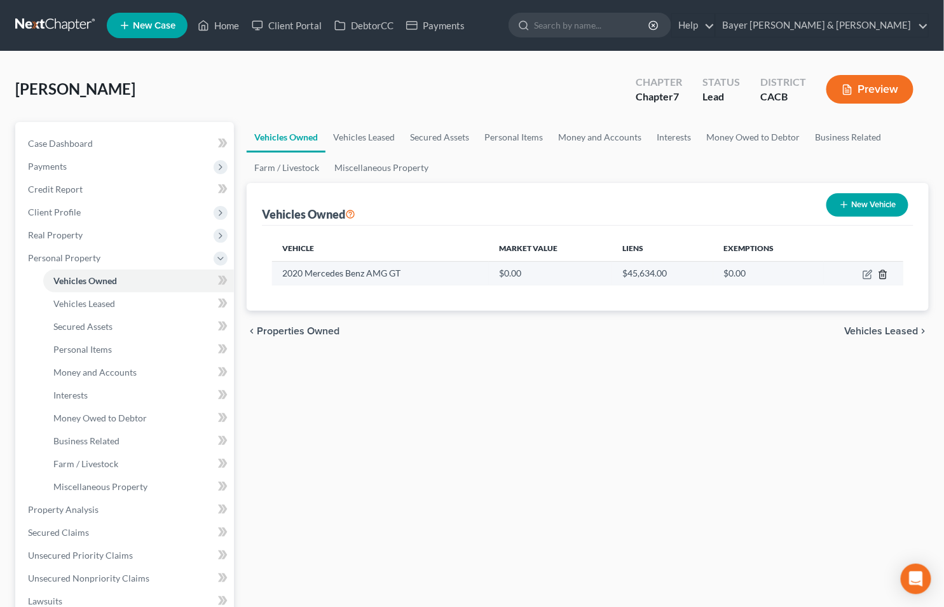
click at [884, 272] on icon "button" at bounding box center [883, 275] width 10 height 10
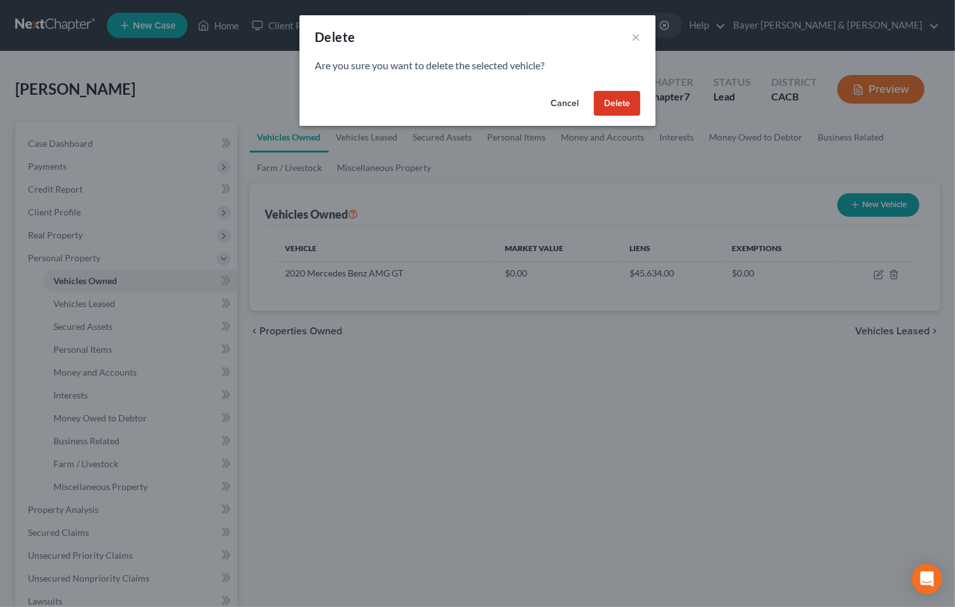
click at [609, 99] on button "Delete" at bounding box center [617, 103] width 46 height 25
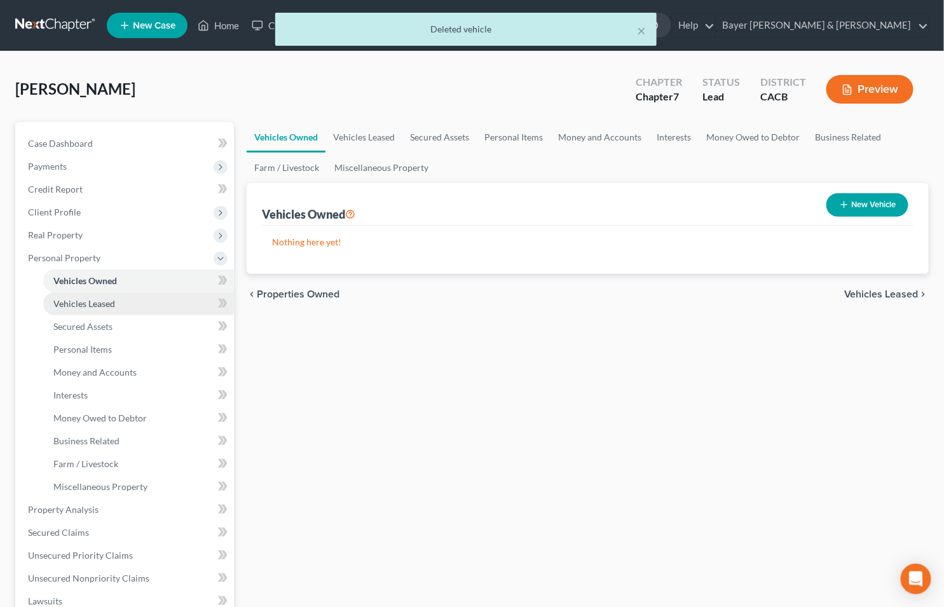
click at [144, 301] on link "Vehicles Leased" at bounding box center [138, 304] width 191 height 23
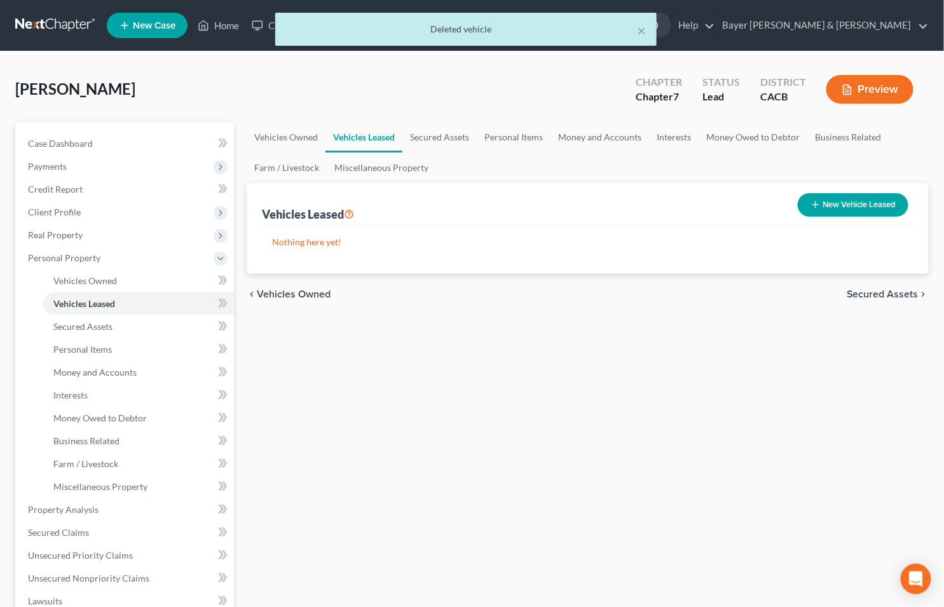
click at [836, 201] on button "New Vehicle Leased" at bounding box center [853, 205] width 111 height 24
select select "0"
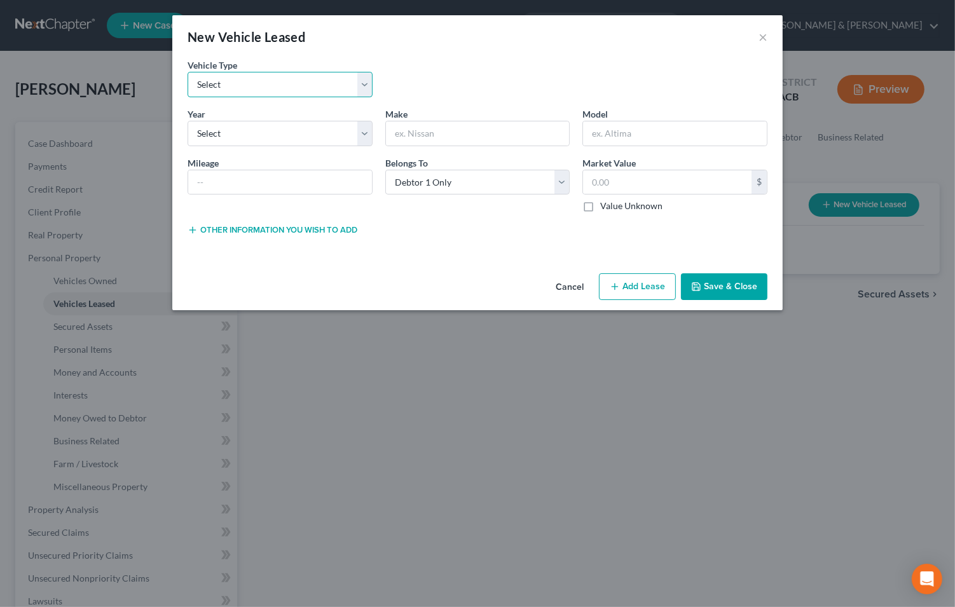
click at [362, 81] on select "Select Automobile Truck Trailer Watercraft Aircraft Motor Home Atv Other Vehicle" at bounding box center [280, 84] width 185 height 25
select select "0"
click at [188, 72] on select "Select Automobile Truck Trailer Watercraft Aircraft Motor Home Atv Other Vehicle" at bounding box center [280, 84] width 185 height 25
click at [367, 135] on select "Select 2026 2025 2024 2023 2022 2021 2020 2019 2018 2017 2016 2015 2014 2013 20…" at bounding box center [280, 133] width 185 height 25
select select "6"
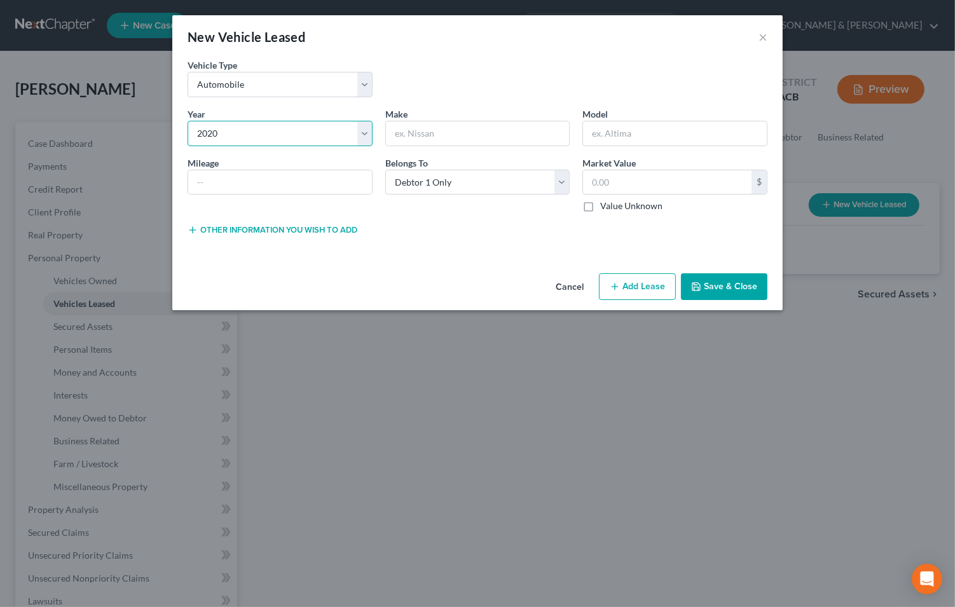
click at [188, 121] on select "Select 2026 2025 2024 2023 2022 2021 2020 2019 2018 2017 2016 2015 2014 2013 20…" at bounding box center [280, 133] width 185 height 25
click at [506, 127] on input "text" at bounding box center [478, 133] width 184 height 24
type input "Mercedes Benz"
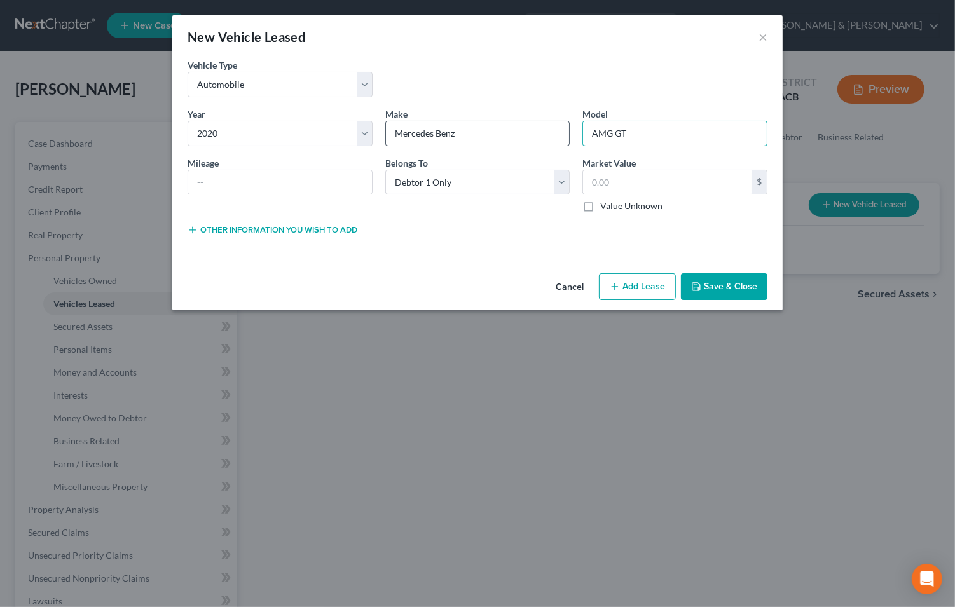
type input "AMG GT"
click at [600, 207] on label "Value Unknown" at bounding box center [631, 206] width 62 height 13
click at [605, 207] on input "Value Unknown" at bounding box center [609, 204] width 8 height 8
checkbox input "true"
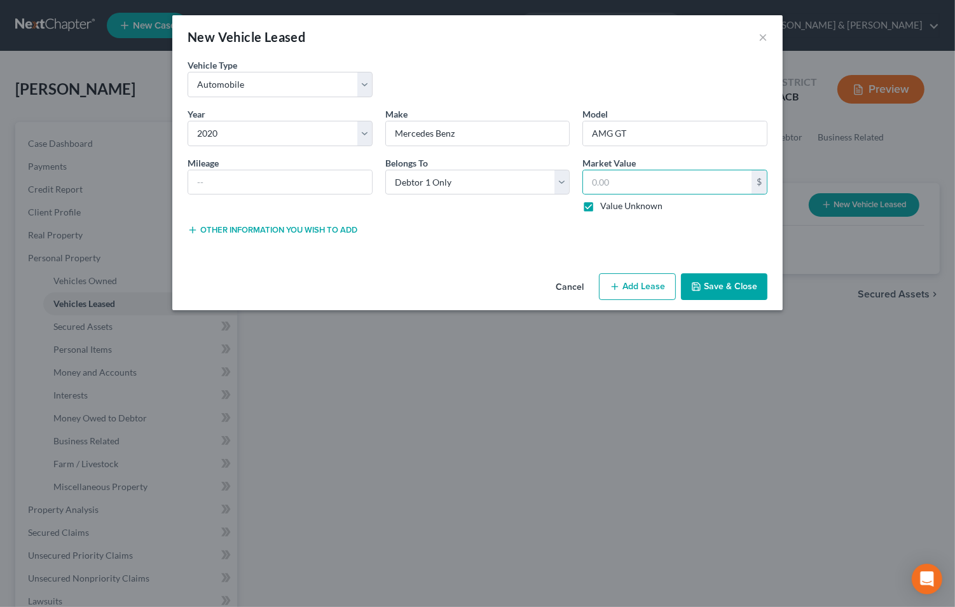
type input "0.00"
click at [644, 286] on button "Add Lease" at bounding box center [637, 286] width 77 height 27
select select "0"
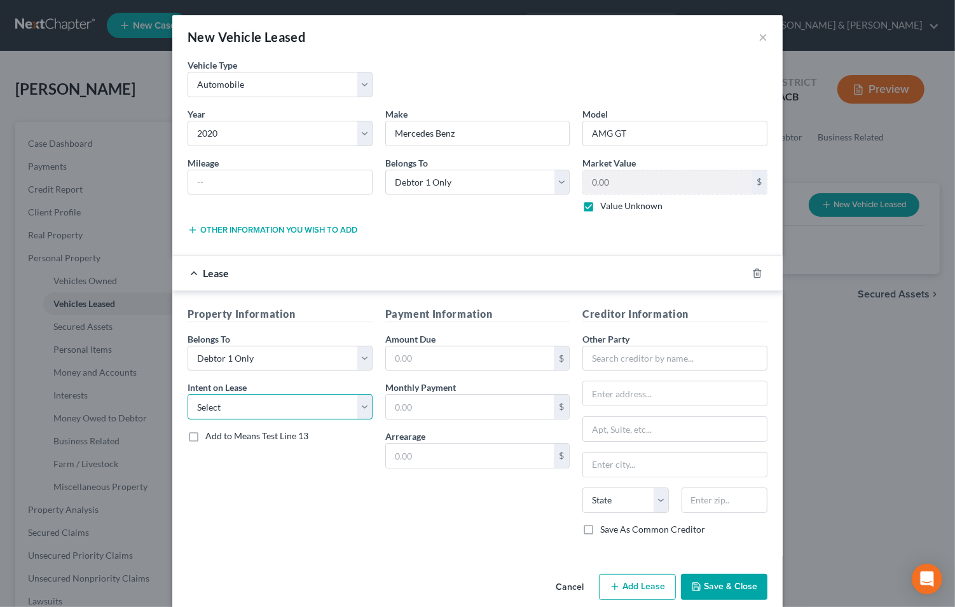
click at [360, 408] on select "Select None Assume Reject" at bounding box center [280, 406] width 185 height 25
select select "1"
click at [188, 395] on select "Select None Assume Reject" at bounding box center [280, 406] width 185 height 25
click at [450, 360] on input "text" at bounding box center [470, 359] width 169 height 24
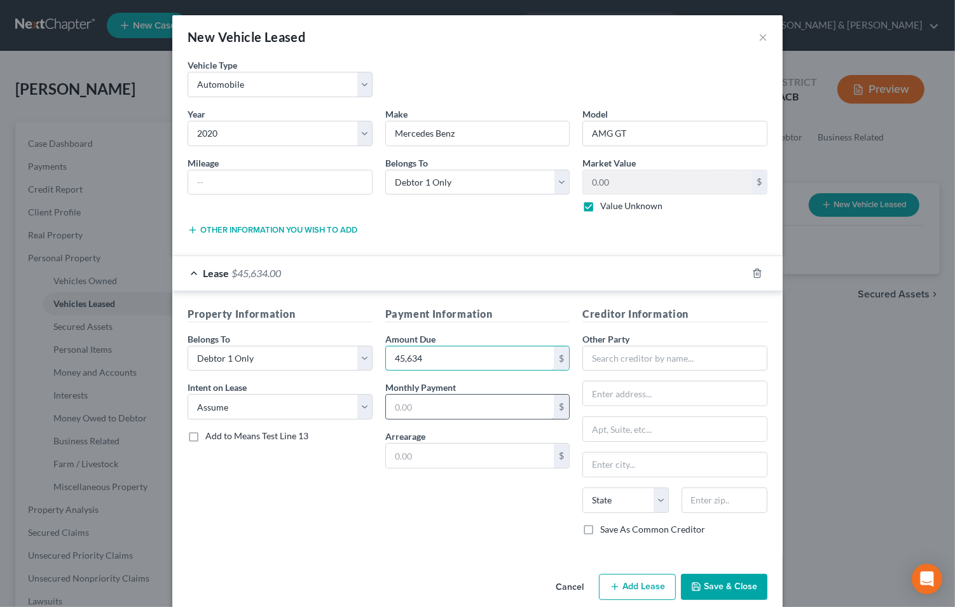
type input "45,634"
click at [427, 409] on input "text" at bounding box center [470, 407] width 169 height 24
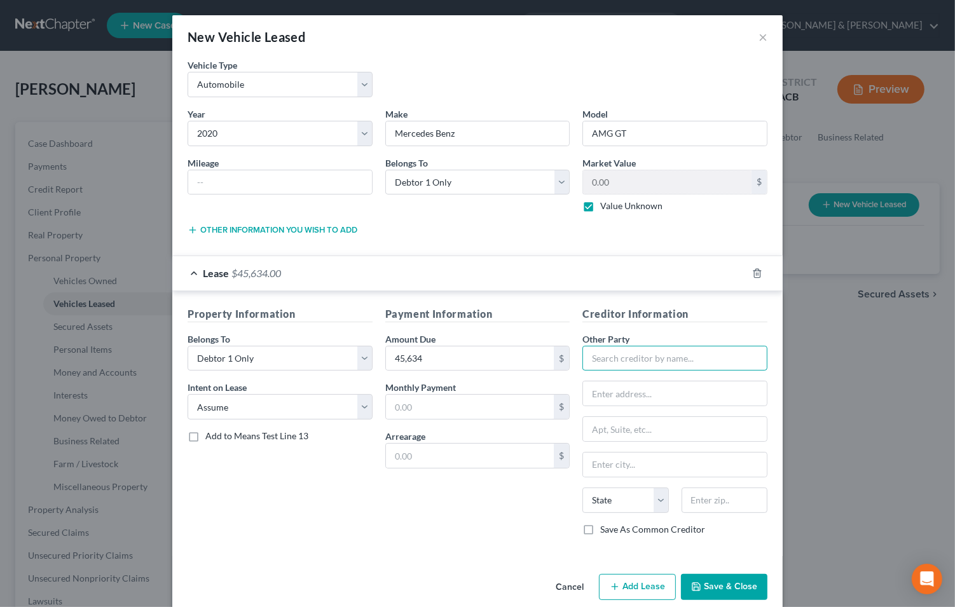
click at [624, 364] on input "text" at bounding box center [675, 358] width 185 height 25
type input "l"
type input "Luxury Auto"
type input "4163 Lincoln Blvd"
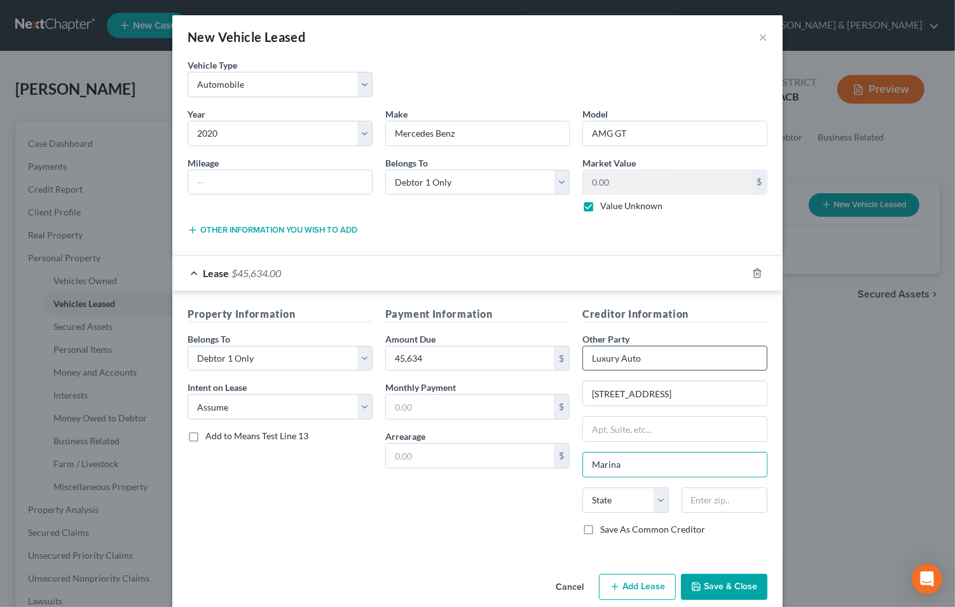
type input "Marina Del Rey"
select select "4"
type input "90292"
click at [632, 591] on button "Add Lease" at bounding box center [637, 587] width 77 height 27
select select "0"
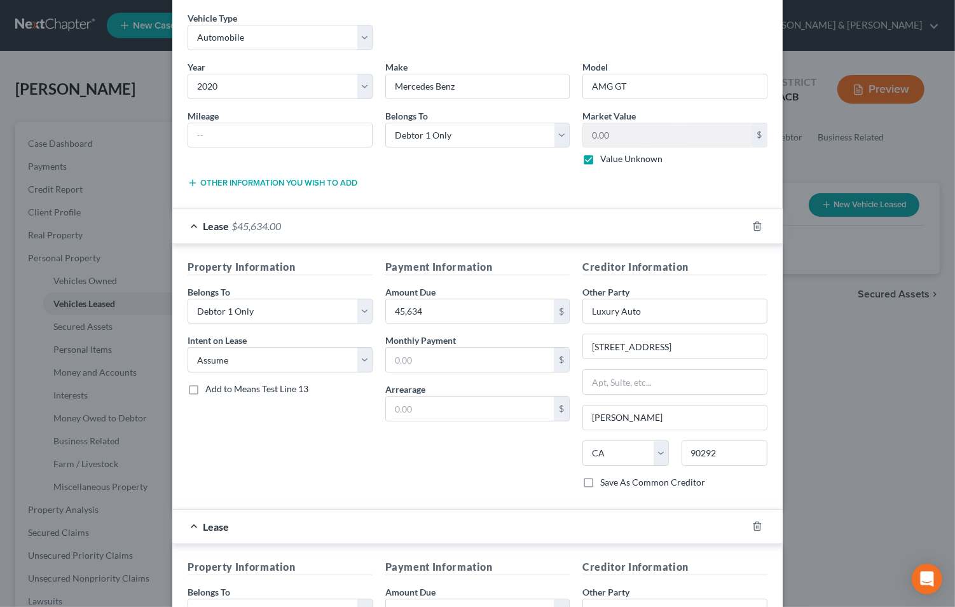
scroll to position [141, 0]
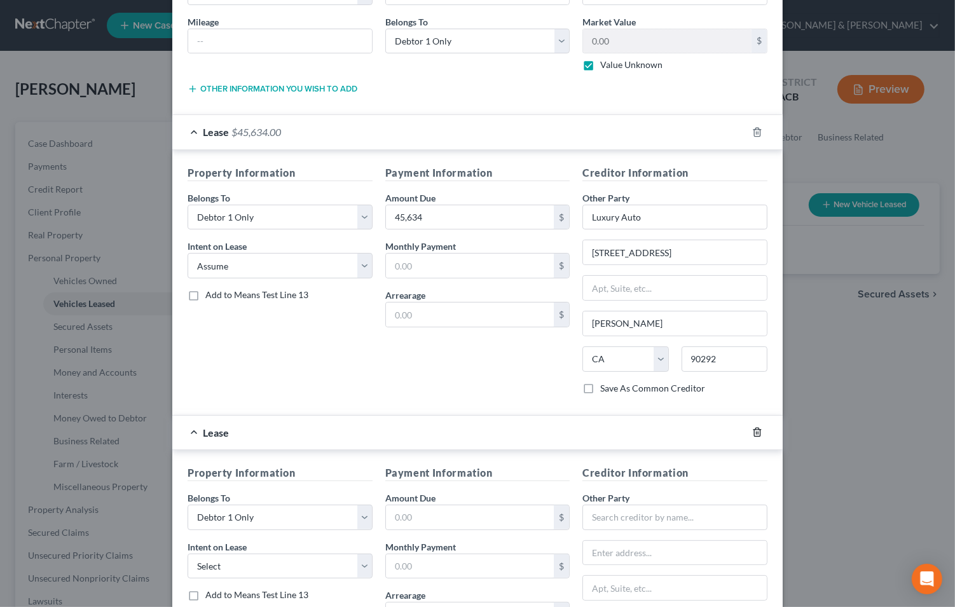
click at [754, 431] on icon "button" at bounding box center [757, 433] width 6 height 8
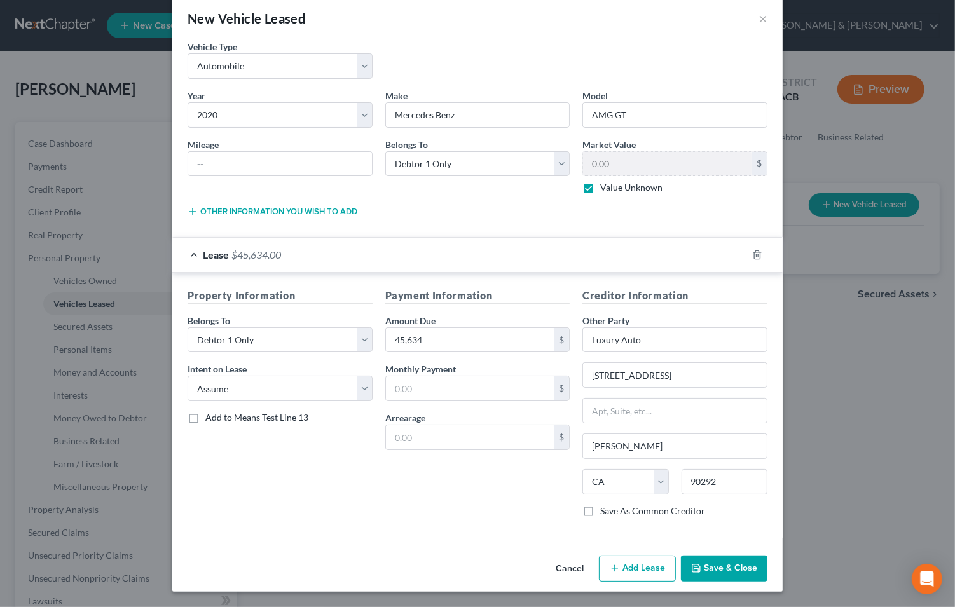
scroll to position [19, 0]
click at [726, 556] on button "Save & Close" at bounding box center [724, 569] width 86 height 27
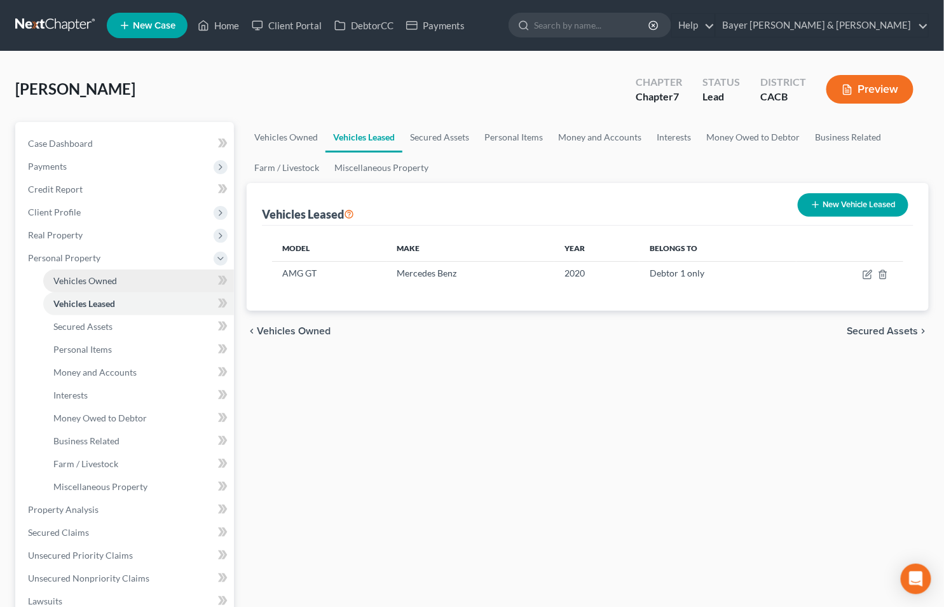
click at [132, 280] on link "Vehicles Owned" at bounding box center [138, 281] width 191 height 23
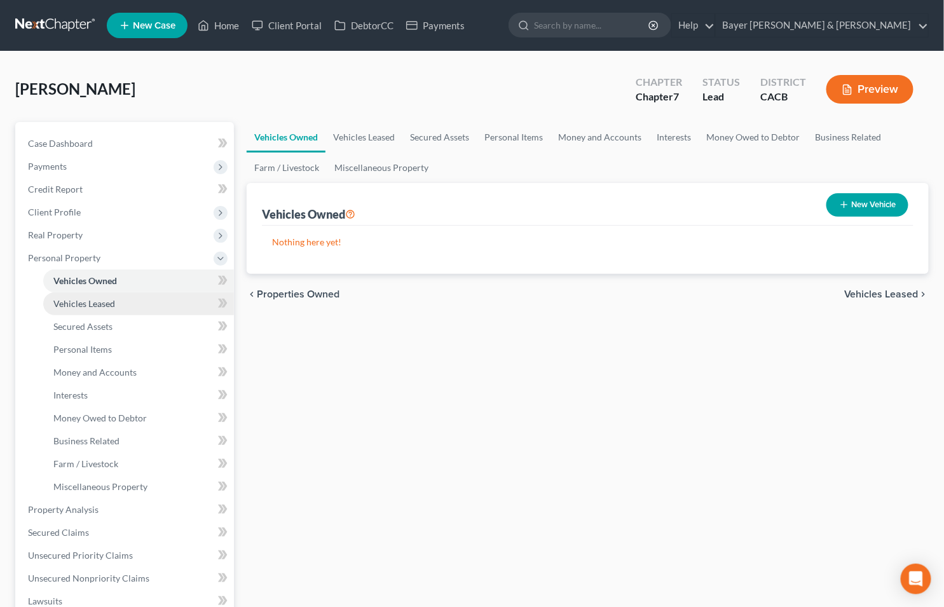
click at [158, 304] on link "Vehicles Leased" at bounding box center [138, 304] width 191 height 23
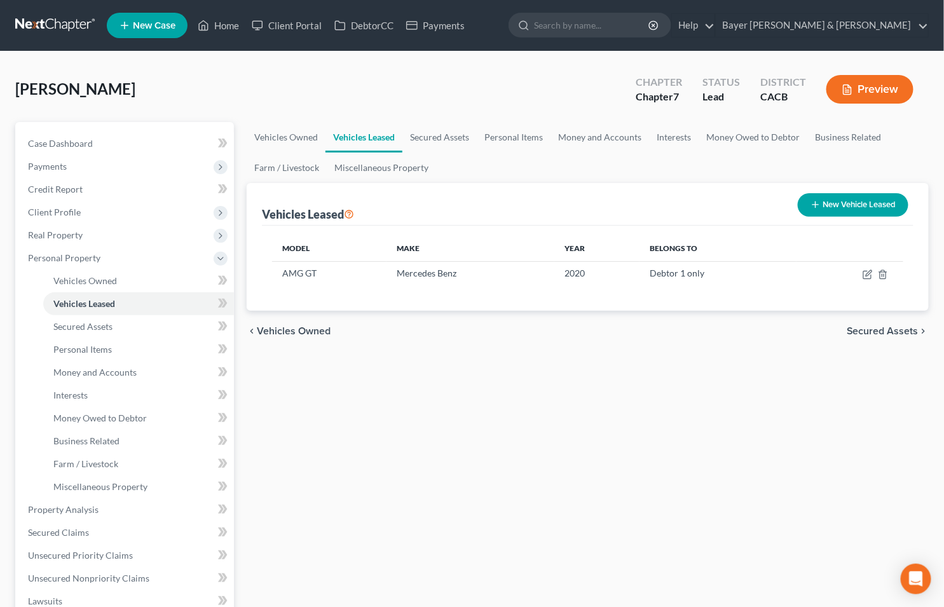
click at [822, 209] on button "New Vehicle Leased" at bounding box center [853, 205] width 111 height 24
select select "0"
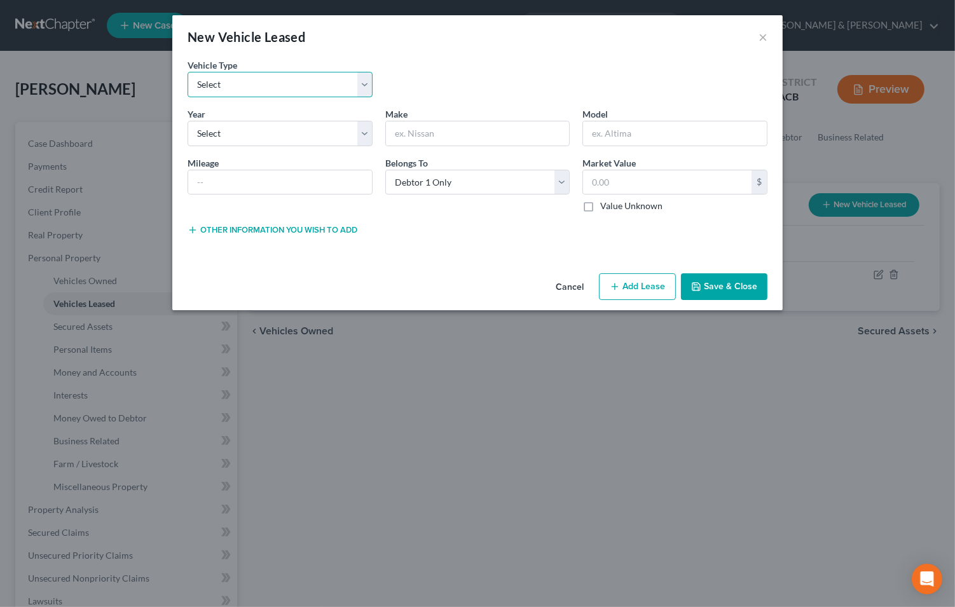
click at [361, 80] on select "Select Automobile Truck Trailer Watercraft Aircraft Motor Home Atv Other Vehicle" at bounding box center [280, 84] width 185 height 25
select select "0"
click at [188, 72] on select "Select Automobile Truck Trailer Watercraft Aircraft Motor Home Atv Other Vehicle" at bounding box center [280, 84] width 185 height 25
click at [361, 140] on select "Select 2026 2025 2024 2023 2022 2021 2020 2019 2018 2017 2016 2015 2014 2013 20…" at bounding box center [280, 133] width 185 height 25
select select "4"
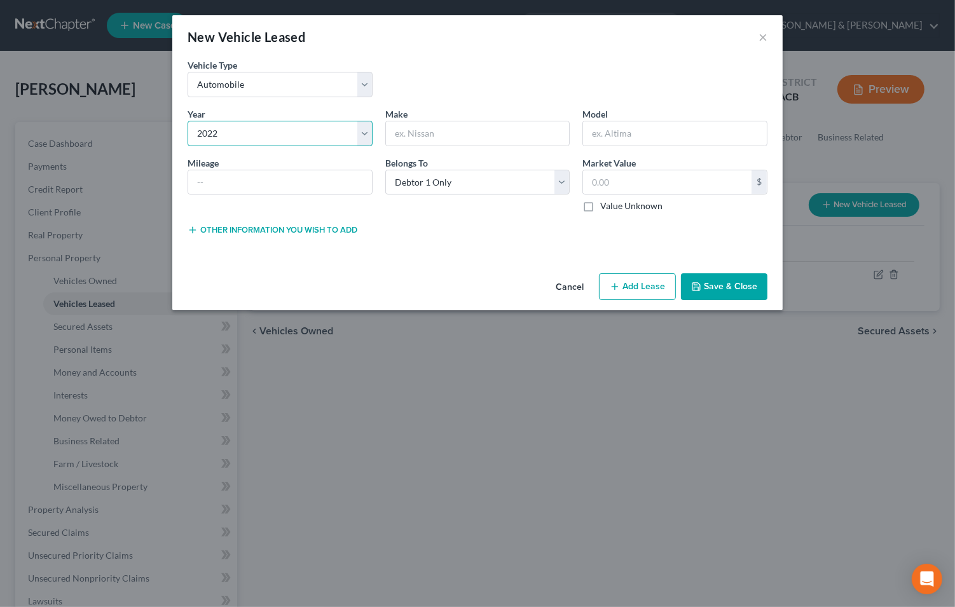
click at [188, 121] on select "Select 2026 2025 2024 2023 2022 2021 2020 2019 2018 2017 2016 2015 2014 2013 20…" at bounding box center [280, 133] width 185 height 25
click at [499, 137] on input "text" at bounding box center [478, 133] width 184 height 24
type input "VW"
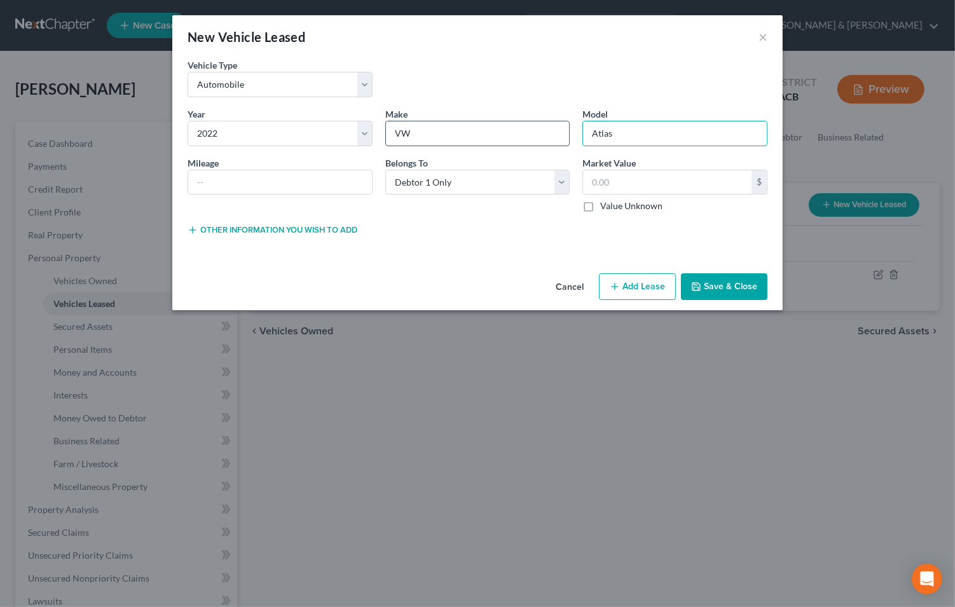
type input "Atlas"
type input "0"
click at [600, 205] on label "Value Unknown" at bounding box center [631, 206] width 62 height 13
click at [605, 205] on input "Value Unknown" at bounding box center [609, 204] width 8 height 8
checkbox input "true"
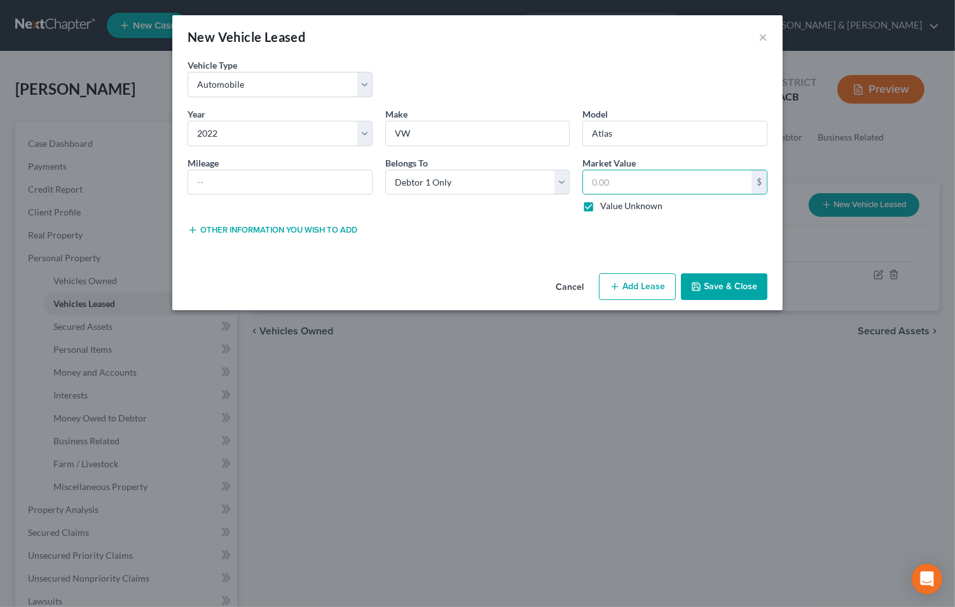
type input "0.00"
click at [192, 230] on line "button" at bounding box center [193, 230] width 6 height 0
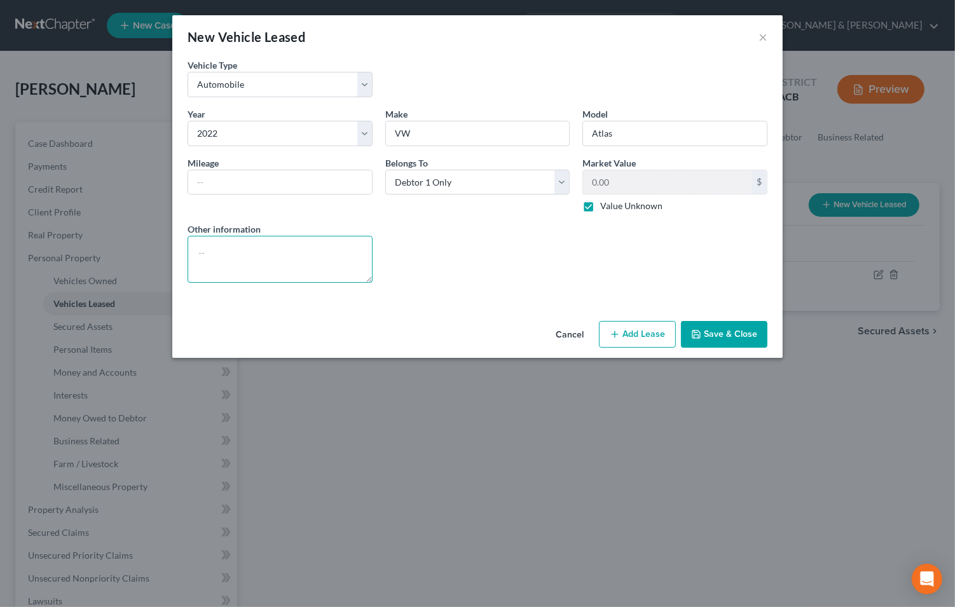
click at [231, 254] on textarea at bounding box center [280, 259] width 185 height 47
type textarea "Leased vehicle"
click at [643, 334] on button "Add Lease" at bounding box center [637, 334] width 77 height 27
select select "0"
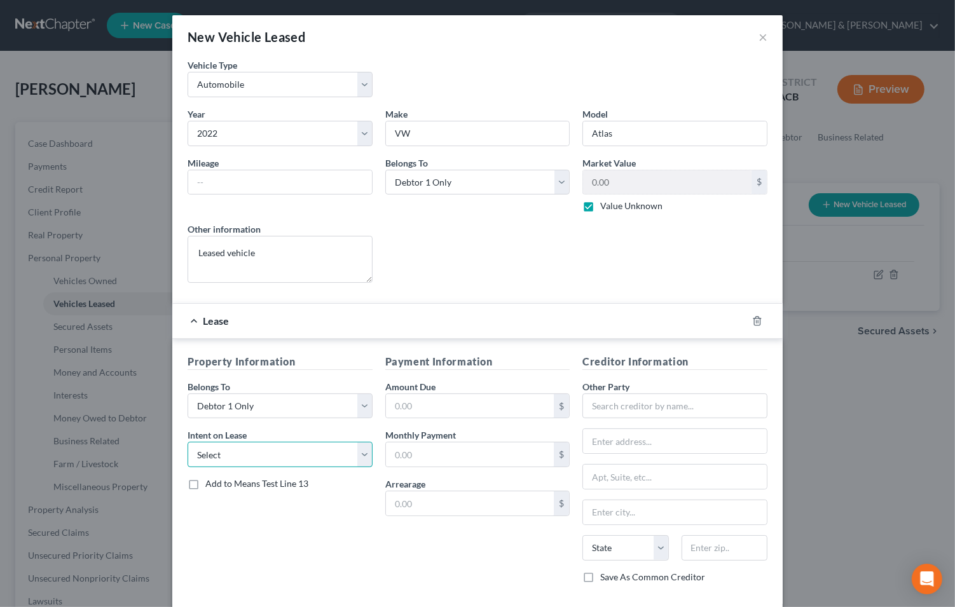
click at [359, 455] on select "Select None Assume Reject" at bounding box center [280, 454] width 185 height 25
select select "1"
click at [188, 443] on select "Select None Assume Reject" at bounding box center [280, 454] width 185 height 25
click at [461, 412] on input "text" at bounding box center [470, 406] width 169 height 24
click at [457, 414] on input "8,010" at bounding box center [470, 406] width 169 height 24
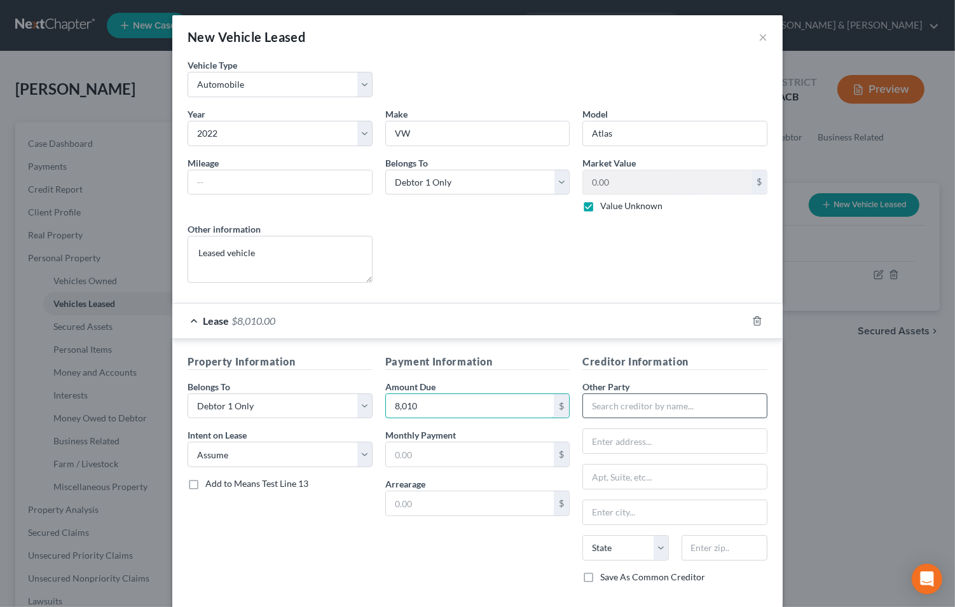
type input "8,010"
click at [602, 414] on input "text" at bounding box center [675, 406] width 185 height 25
type input "v"
type input "Vw Credit"
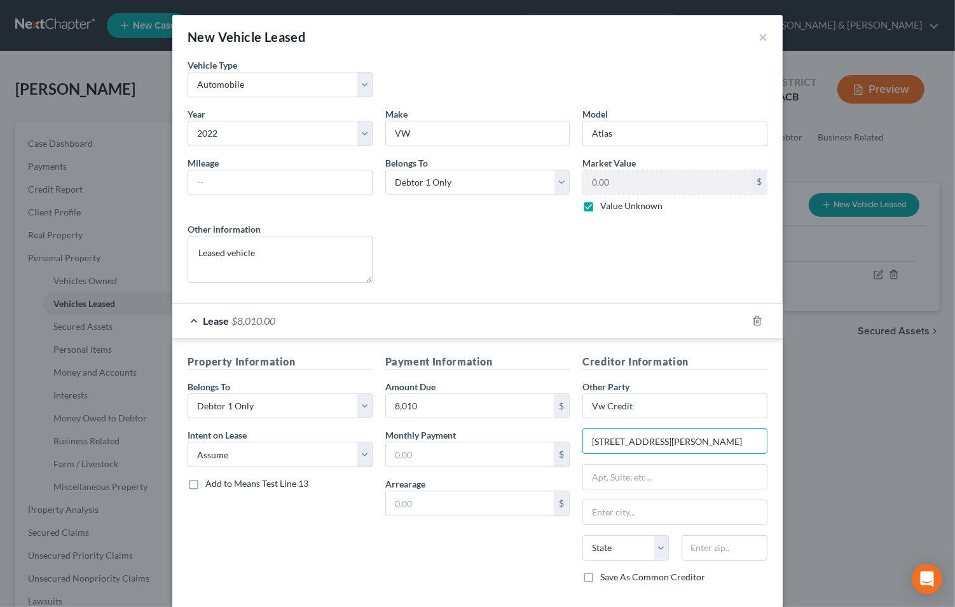
type input "1401 Franklin Blvd."
type input "Libertyville"
select select "14"
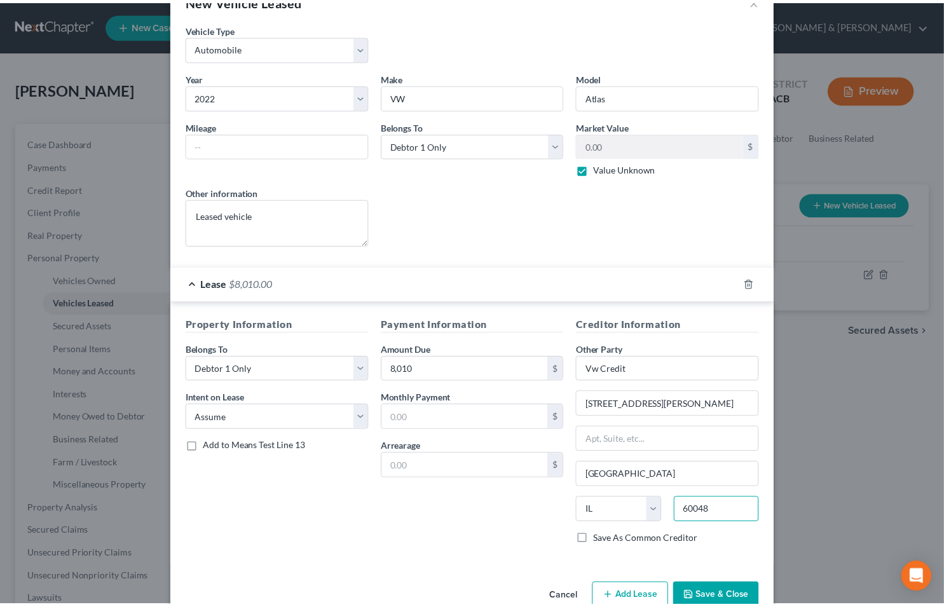
scroll to position [67, 0]
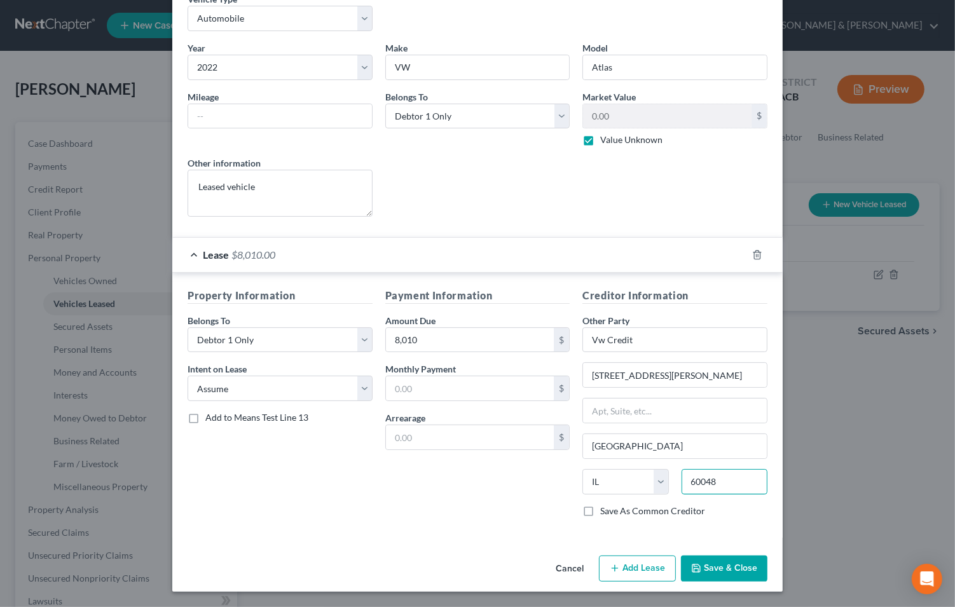
type input "60048"
click at [715, 563] on button "Save & Close" at bounding box center [724, 569] width 86 height 27
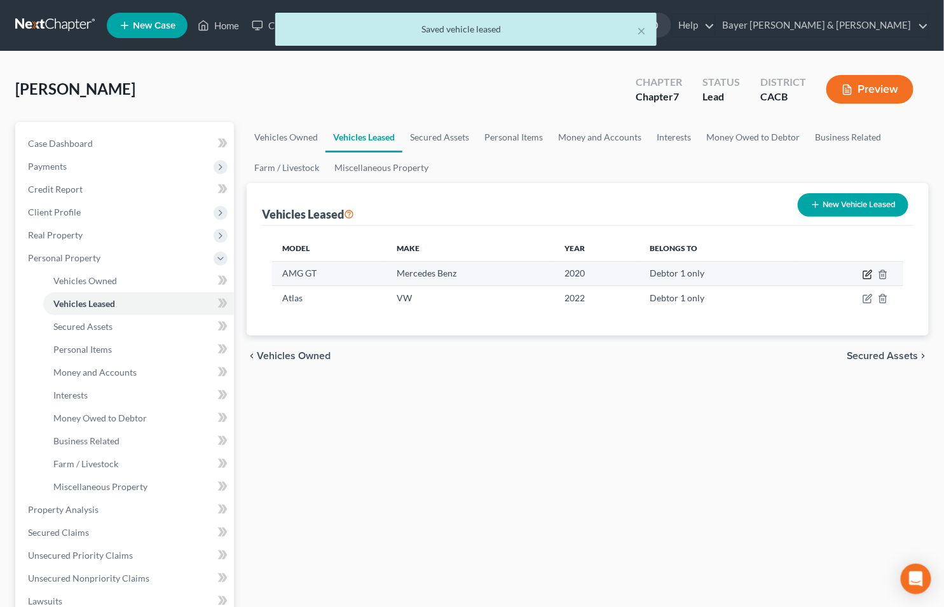
click at [871, 276] on icon "button" at bounding box center [868, 276] width 8 height 8
select select "0"
select select "6"
select select "0"
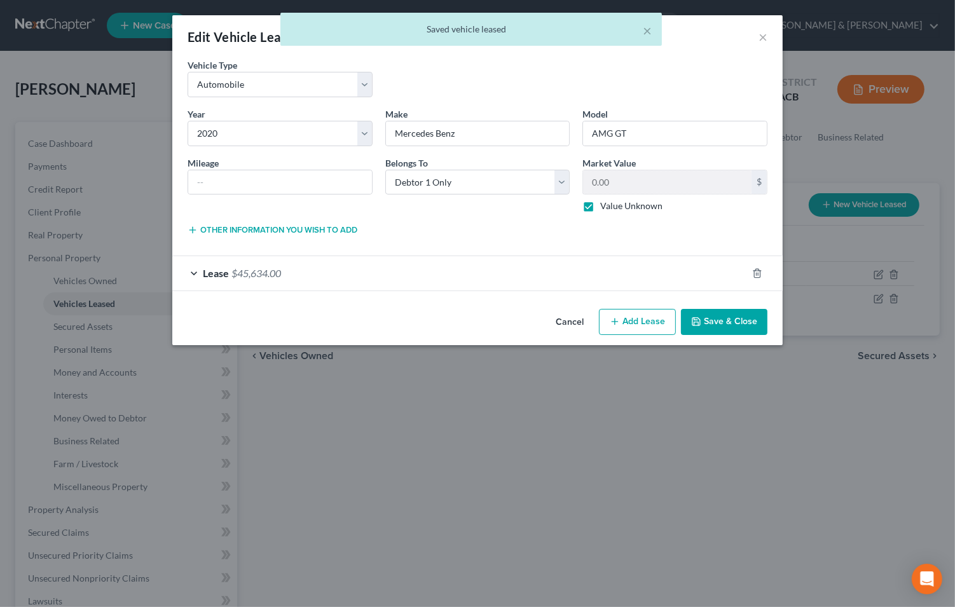
click at [240, 225] on button "Other information you wish to add" at bounding box center [273, 230] width 170 height 10
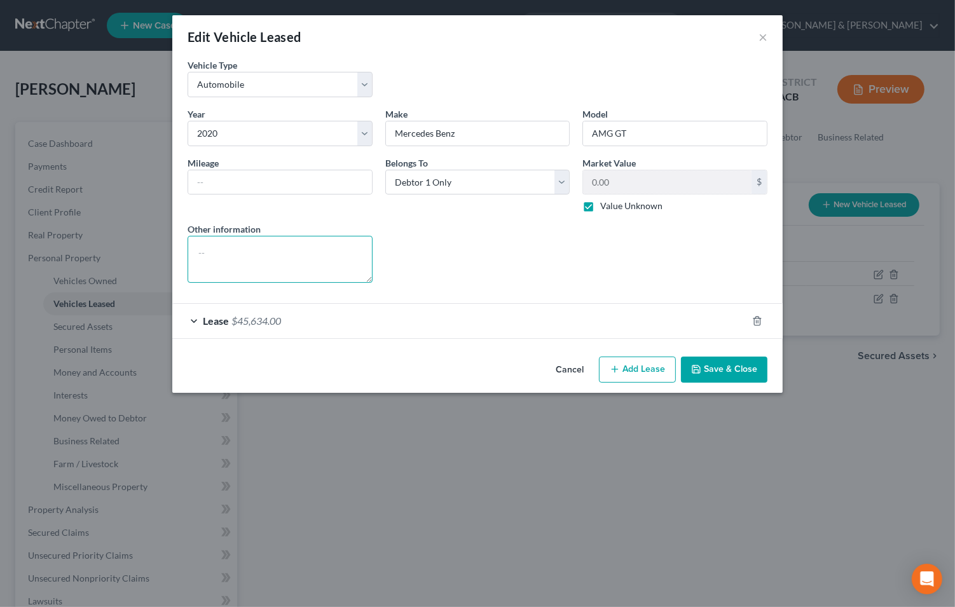
click at [245, 251] on textarea at bounding box center [280, 259] width 185 height 47
type textarea "Leased vehicle"
click at [710, 371] on button "Save & Close" at bounding box center [724, 370] width 86 height 27
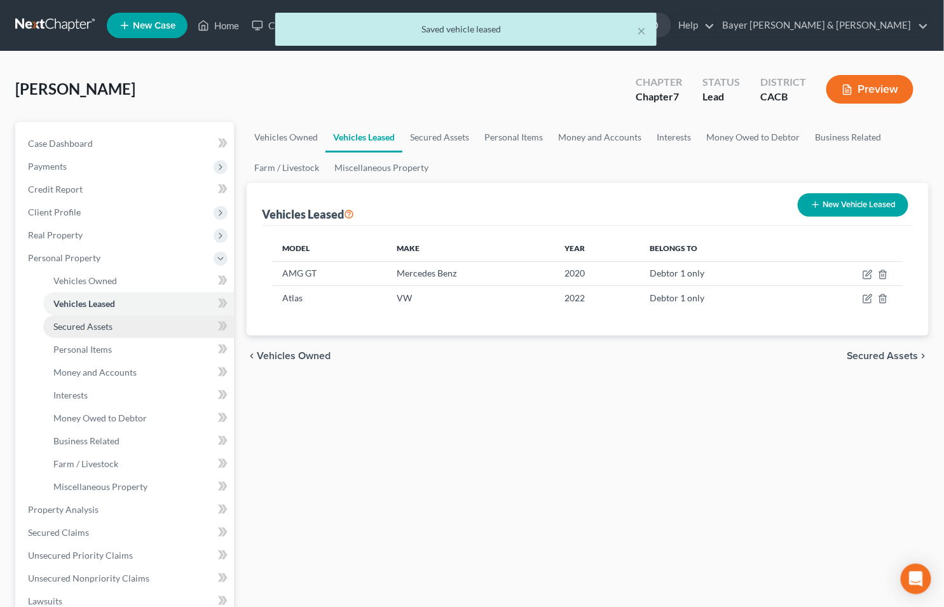
click at [86, 331] on span "Secured Assets" at bounding box center [82, 326] width 59 height 11
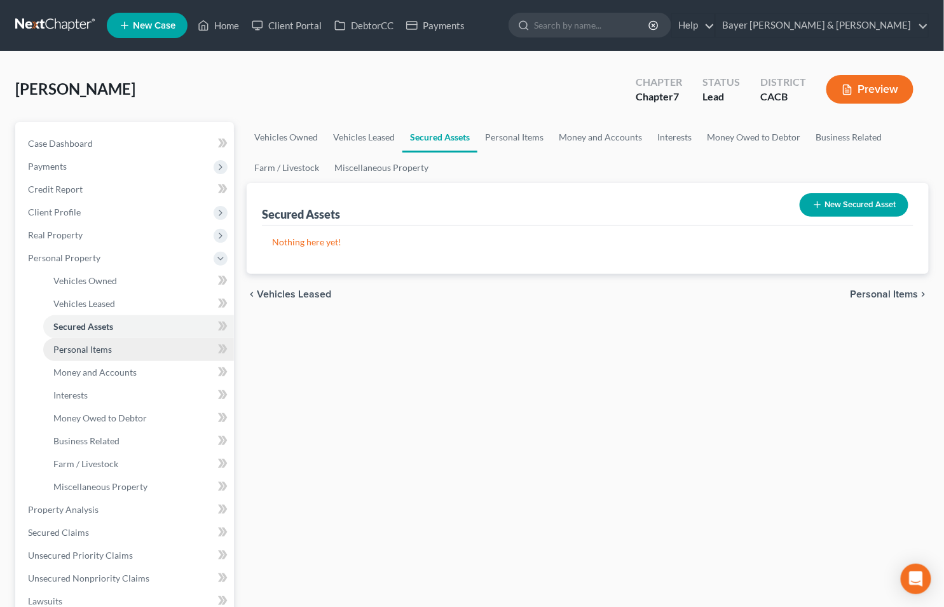
click at [97, 348] on span "Personal Items" at bounding box center [82, 349] width 59 height 11
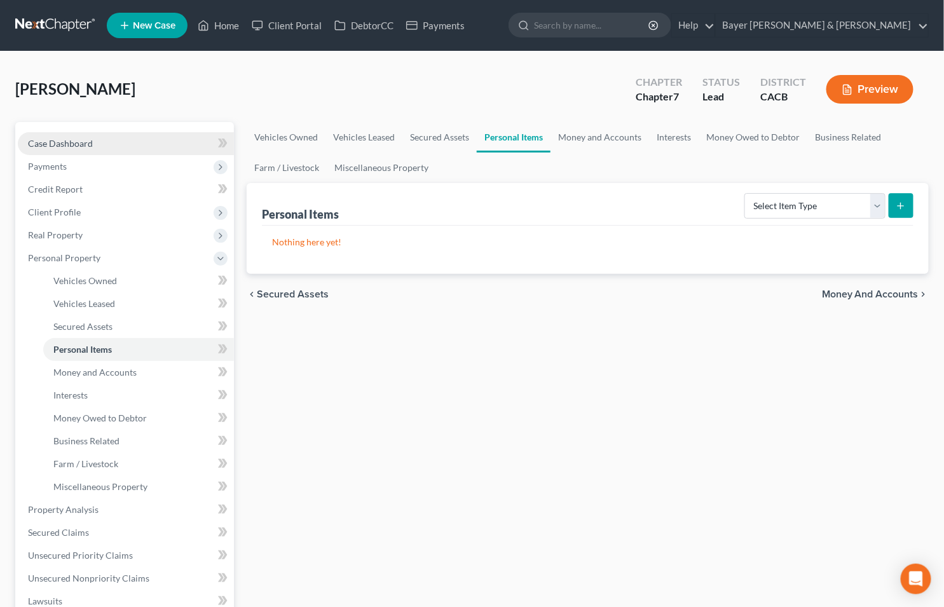
click at [117, 142] on link "Case Dashboard" at bounding box center [126, 143] width 216 height 23
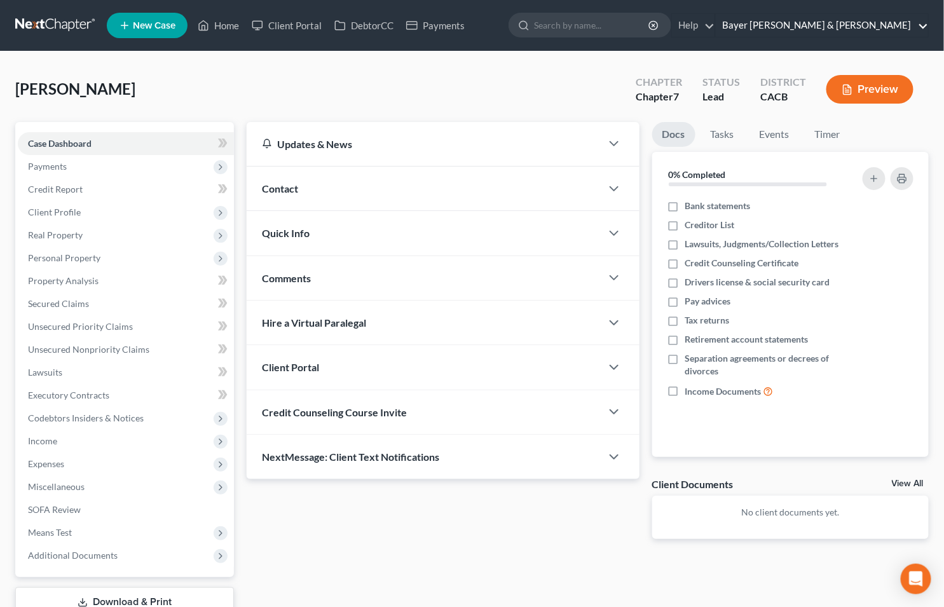
click at [923, 29] on link "Bayer Wishman & Leotta" at bounding box center [822, 25] width 212 height 23
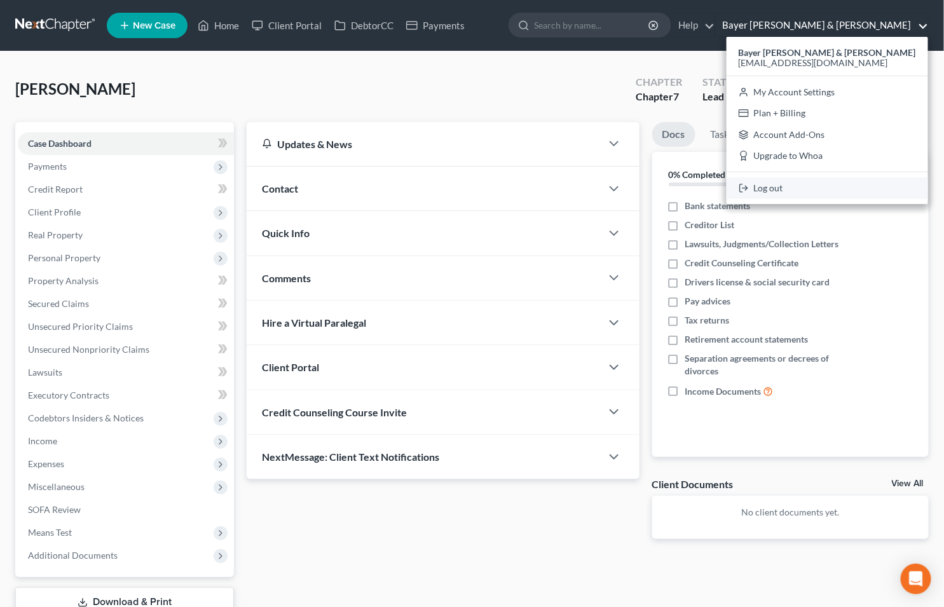
click at [813, 186] on link "Log out" at bounding box center [828, 188] width 202 height 22
